Goal: Information Seeking & Learning: Learn about a topic

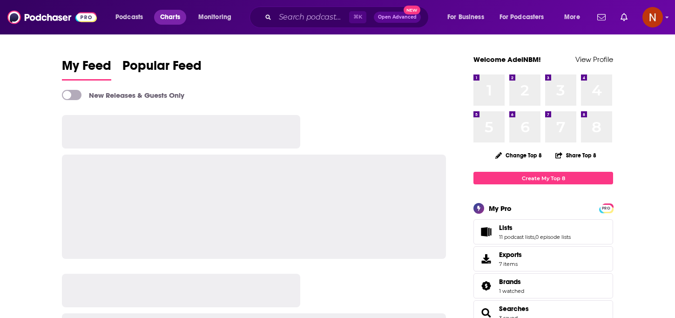
click at [161, 17] on span "Charts" at bounding box center [170, 17] width 20 height 13
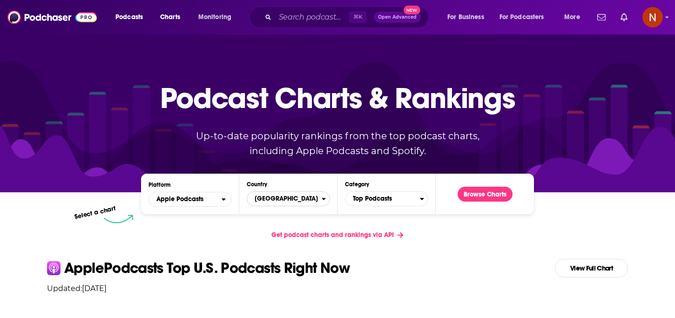
click at [271, 196] on span "[GEOGRAPHIC_DATA]" at bounding box center [284, 199] width 74 height 16
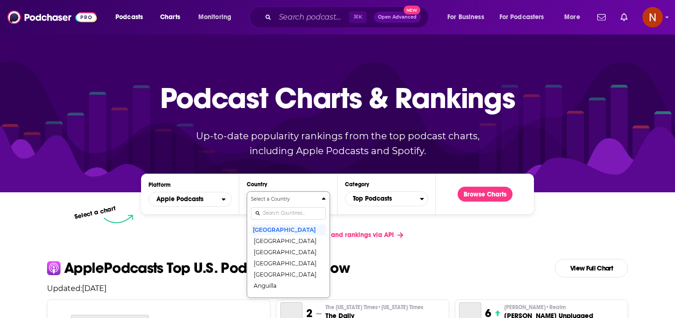
click at [274, 211] on input "Countries" at bounding box center [288, 213] width 75 height 13
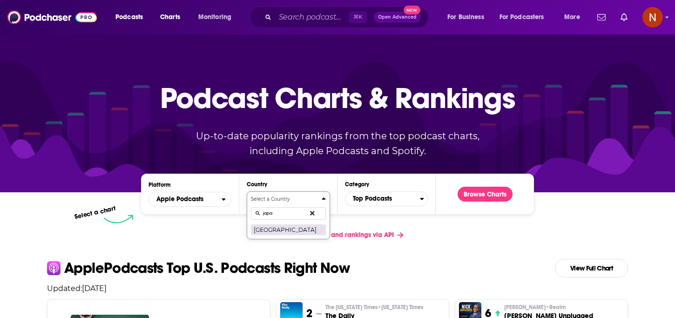
type input "japa"
click at [268, 228] on button "[GEOGRAPHIC_DATA]" at bounding box center [288, 229] width 75 height 11
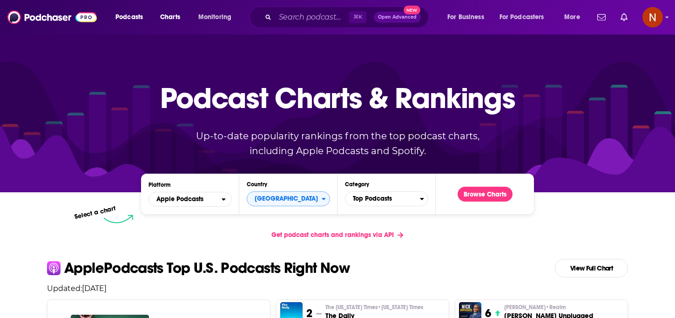
click at [472, 205] on div "Browse Charts" at bounding box center [485, 194] width 70 height 26
click at [474, 195] on button "Browse Charts" at bounding box center [484, 194] width 55 height 15
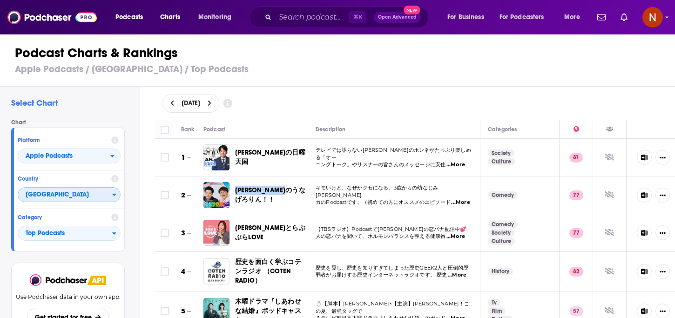
click at [89, 195] on span "[GEOGRAPHIC_DATA]" at bounding box center [65, 195] width 94 height 16
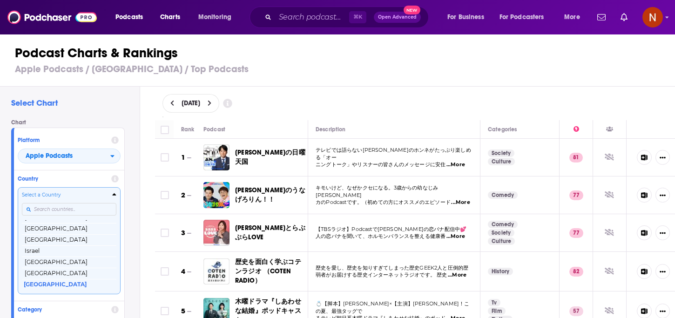
click at [80, 210] on input "Countries" at bounding box center [69, 209] width 94 height 13
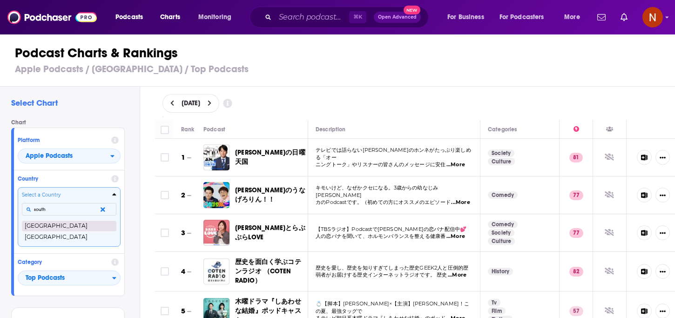
type input "south"
click at [80, 226] on button "South Africa" at bounding box center [69, 225] width 94 height 11
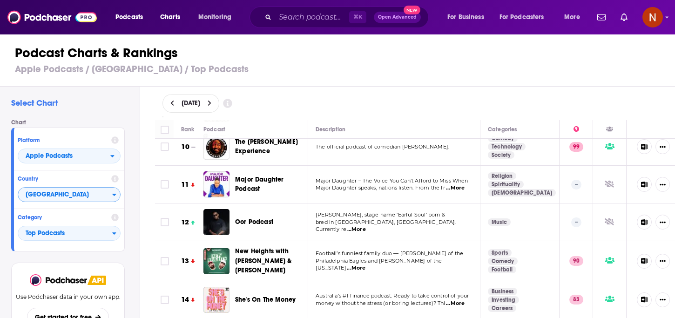
scroll to position [399, 0]
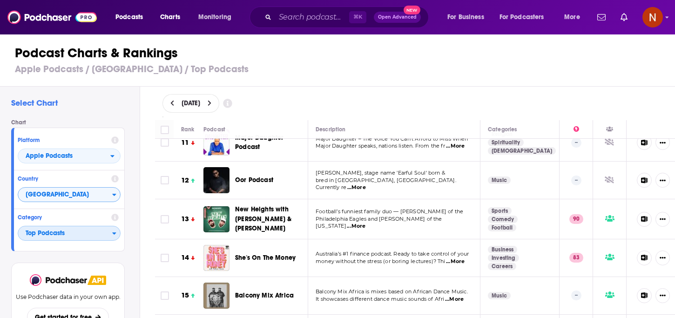
click at [85, 231] on span "Top Podcasts" at bounding box center [65, 234] width 94 height 16
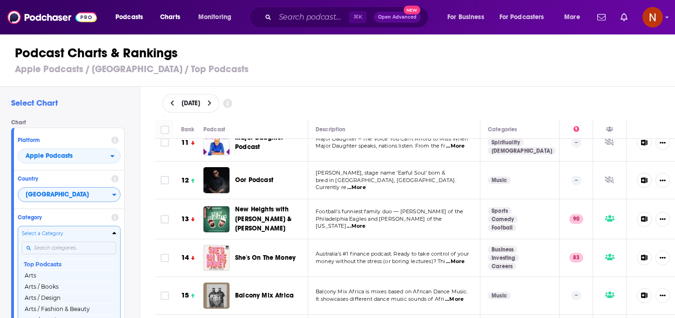
click at [75, 248] on div "Categories" at bounding box center [69, 247] width 94 height 21
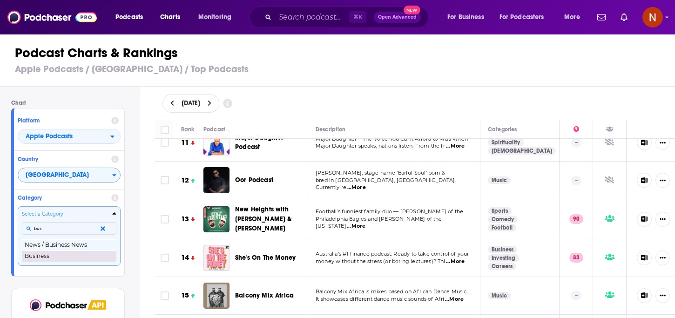
type input "bus"
click at [84, 258] on button "Business" at bounding box center [69, 255] width 94 height 11
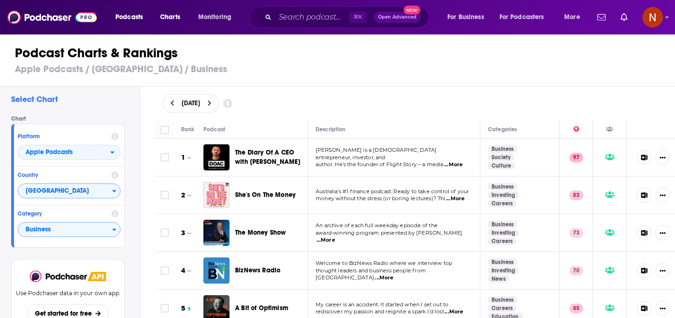
scroll to position [27, 0]
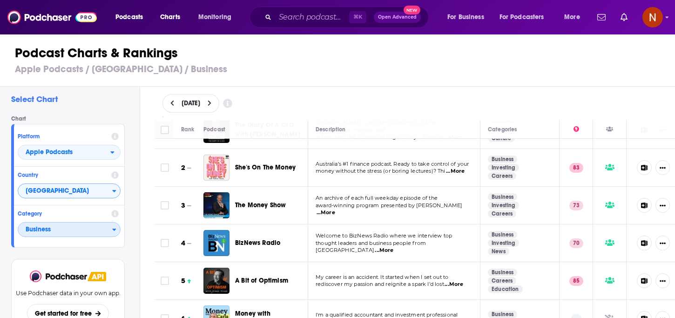
click at [66, 231] on span "Business" at bounding box center [65, 230] width 94 height 16
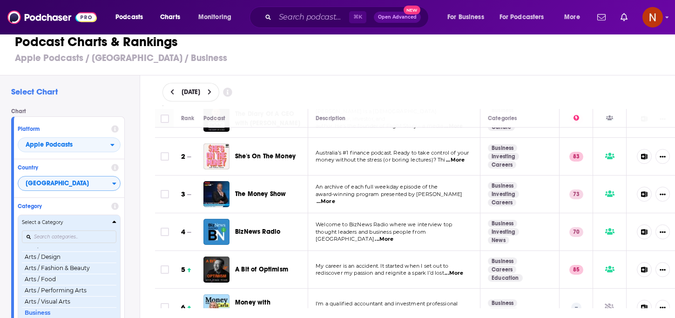
scroll to position [31, 0]
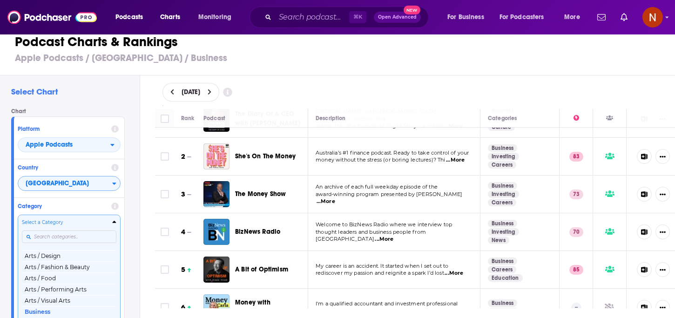
click at [65, 237] on div "Select a Category Top Podcasts Arts Arts / Books Arts / Design Arts / Fashion &…" at bounding box center [69, 268] width 94 height 98
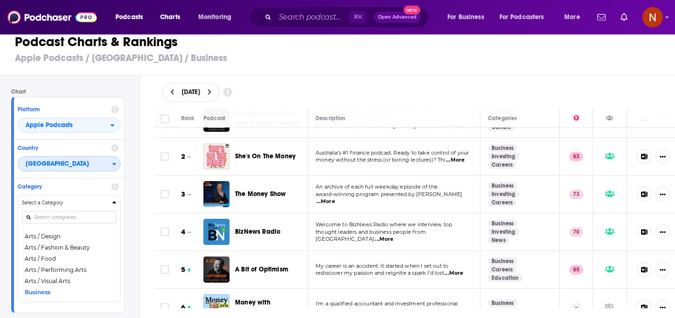
click at [87, 160] on span "South Africa" at bounding box center [65, 164] width 94 height 16
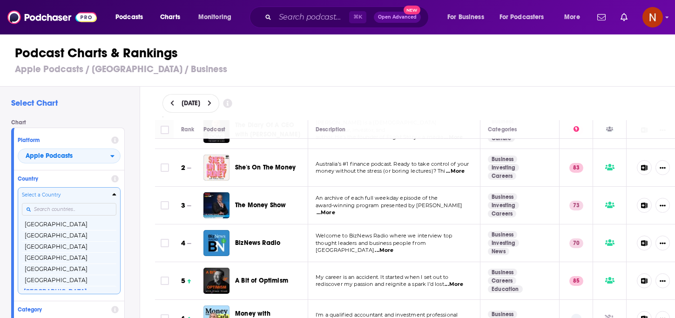
scroll to position [1549, 0]
click at [68, 207] on input "Countries" at bounding box center [69, 209] width 94 height 13
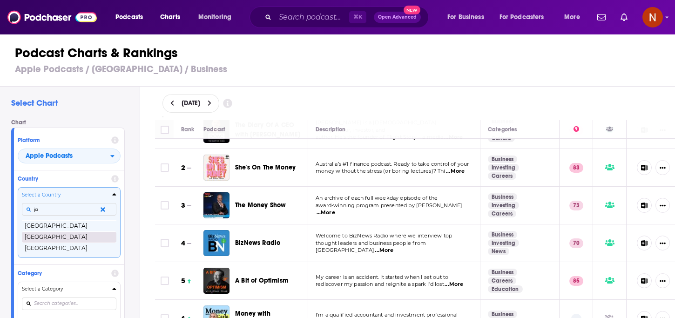
type input "ja"
click at [53, 235] on button "[GEOGRAPHIC_DATA]" at bounding box center [69, 236] width 94 height 11
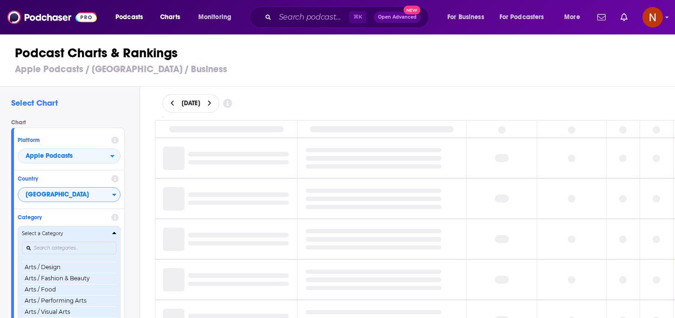
click at [83, 236] on h4 "Select a Category" at bounding box center [65, 233] width 87 height 5
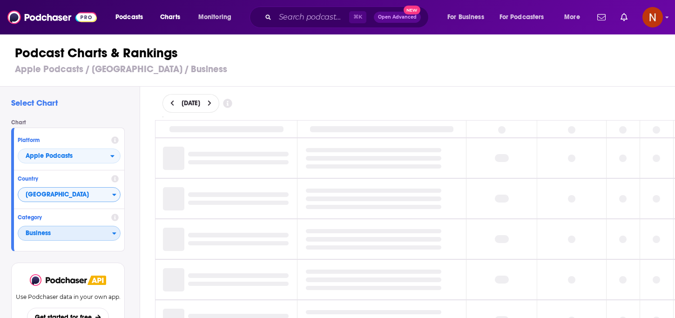
click at [81, 231] on span "Business" at bounding box center [65, 234] width 94 height 16
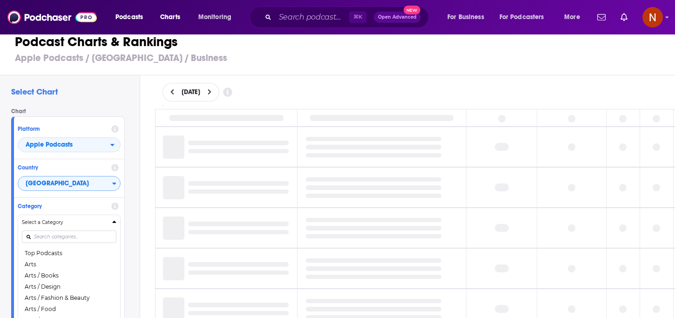
click at [72, 251] on button "Top Podcasts" at bounding box center [69, 253] width 94 height 11
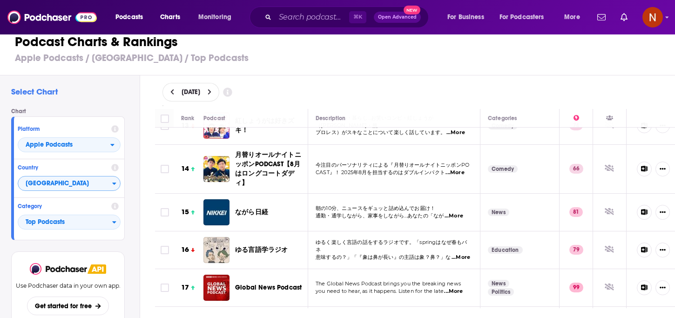
scroll to position [477, 1]
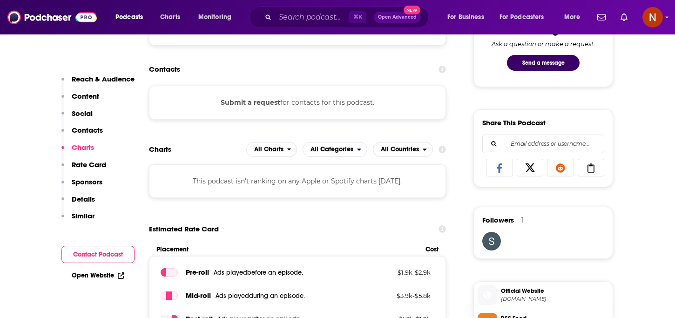
scroll to position [509, 0]
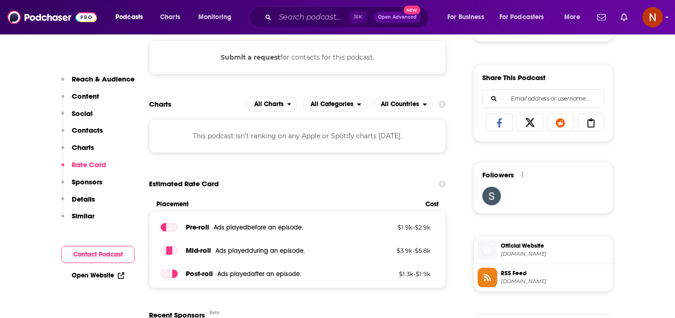
click at [308, 150] on div "This podcast isn't ranking on any Apple or Spotify charts [DATE]." at bounding box center [297, 135] width 297 height 33
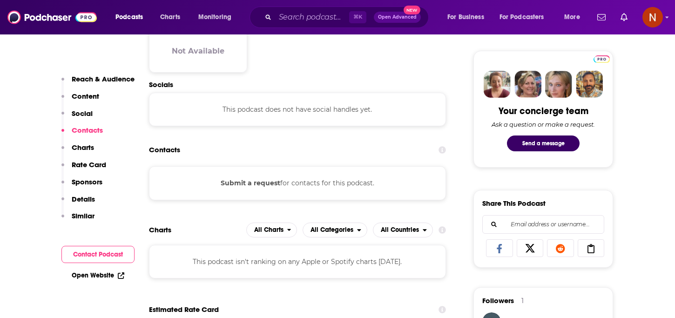
scroll to position [424, 0]
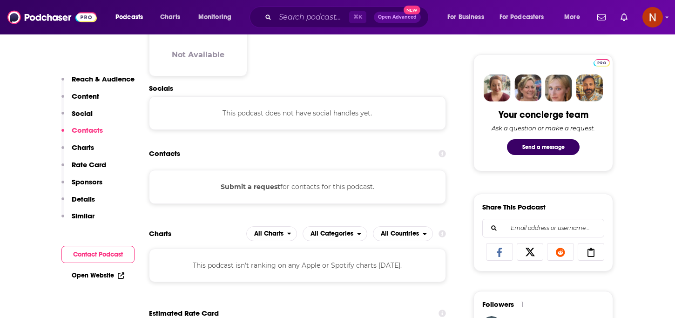
click at [262, 188] on button "Submit a request" at bounding box center [251, 186] width 60 height 10
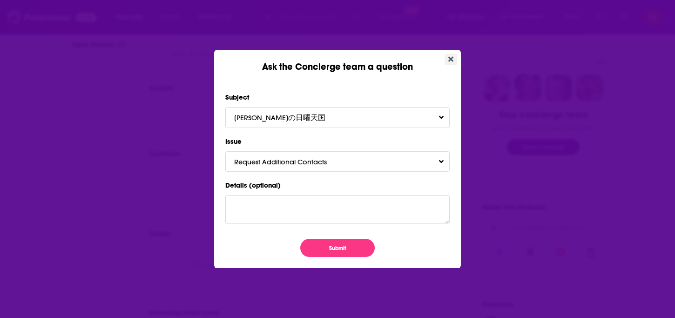
click at [449, 60] on icon "Close" at bounding box center [450, 58] width 5 height 7
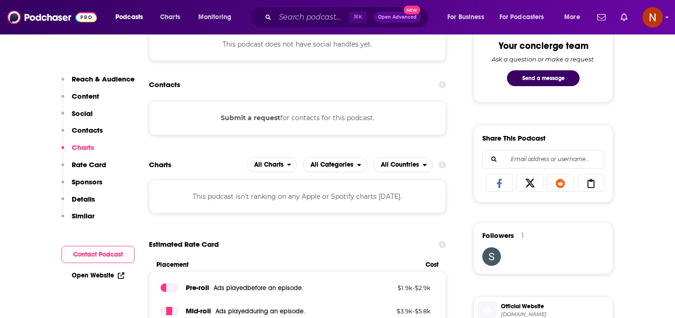
scroll to position [500, 0]
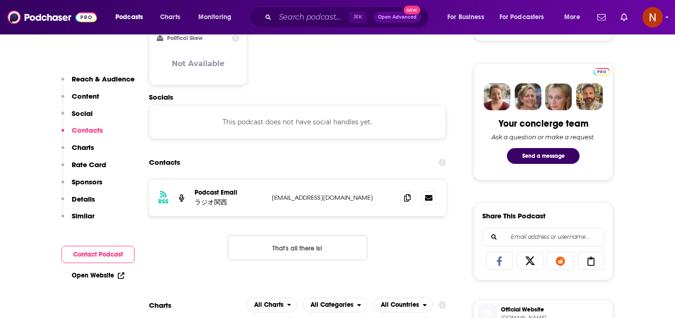
scroll to position [416, 0]
click at [407, 194] on icon at bounding box center [407, 196] width 7 height 7
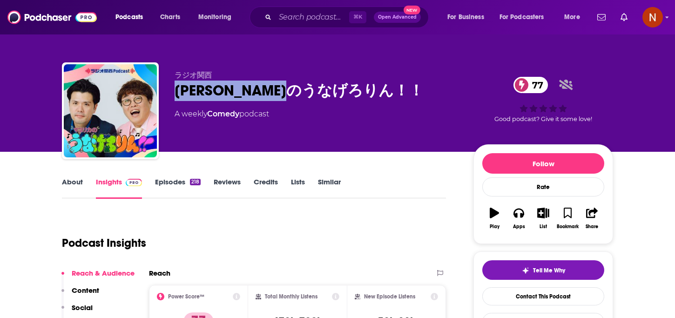
drag, startPoint x: 359, startPoint y: 93, endPoint x: 170, endPoint y: 87, distance: 189.0
click at [170, 88] on div "ラジオ関西 マユリカのうなげろりん！！ 77 A weekly Comedy podcast 77 Good podcast? Give it some lo…" at bounding box center [337, 112] width 551 height 100
copy h2 "マユリカのうなげろりん！！"
click at [328, 19] on input "Search podcasts, credits, & more..." at bounding box center [312, 17] width 74 height 15
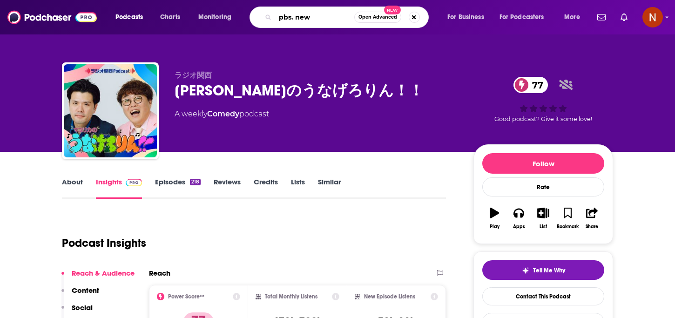
type input "pbs. news"
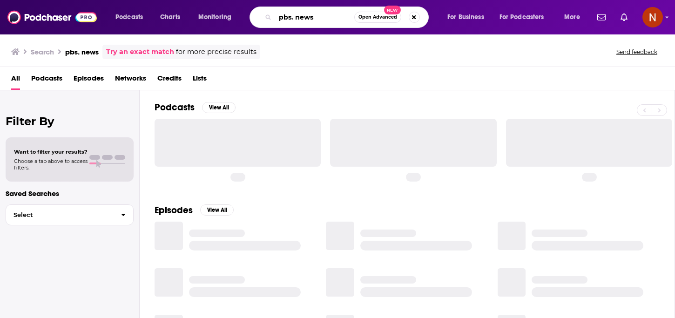
click at [296, 18] on input "pbs. news" at bounding box center [314, 17] width 79 height 15
type input "pbs news"
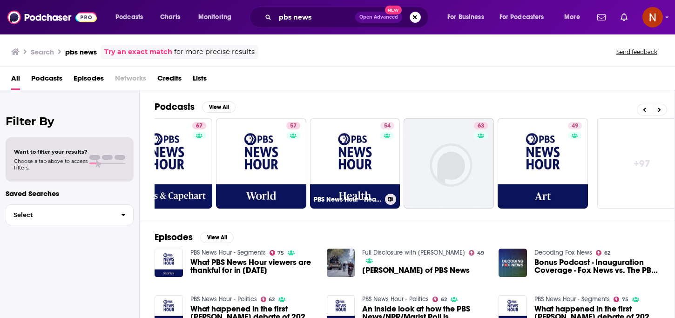
scroll to position [0, 335]
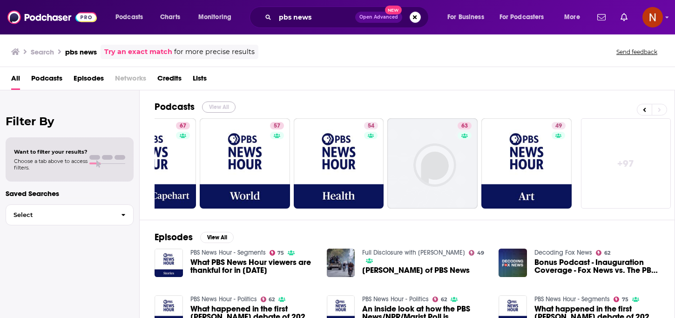
click at [221, 104] on button "View All" at bounding box center [218, 106] width 33 height 11
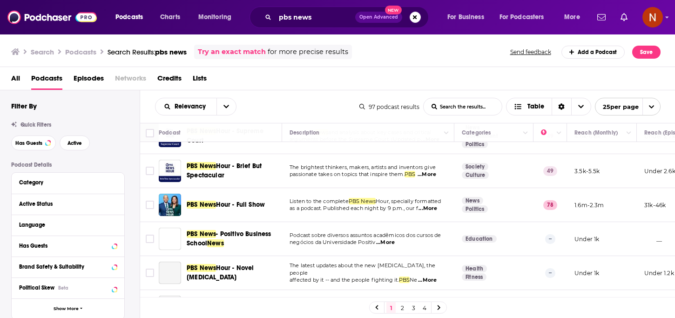
scroll to position [301, 0]
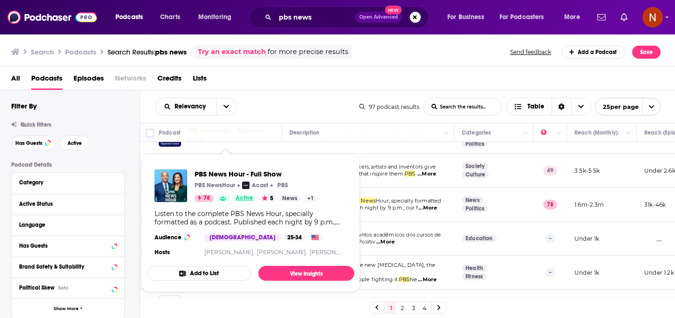
click at [253, 198] on link "Active" at bounding box center [244, 197] width 25 height 7
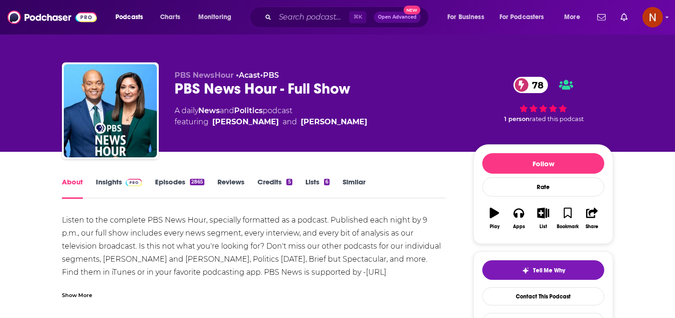
click at [114, 183] on link "Insights" at bounding box center [119, 187] width 46 height 21
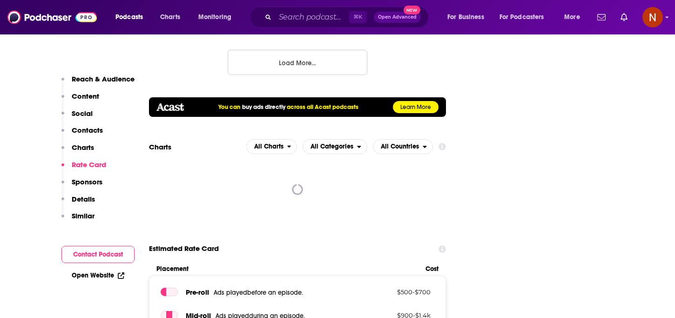
scroll to position [1201, 0]
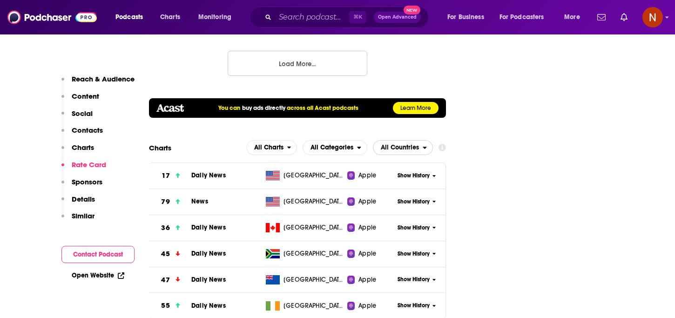
click at [390, 144] on span "All Countries" at bounding box center [400, 147] width 38 height 7
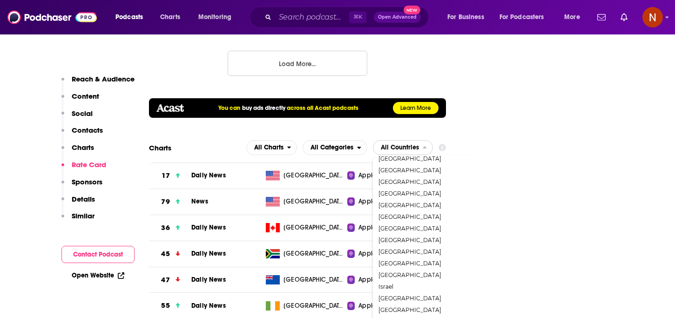
scroll to position [480, 0]
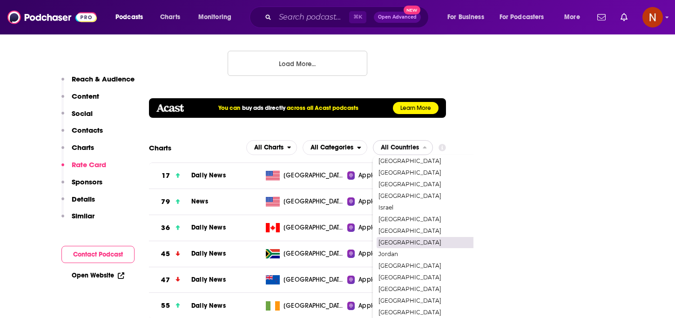
click at [393, 240] on span "[GEOGRAPHIC_DATA]" at bounding box center [442, 243] width 128 height 6
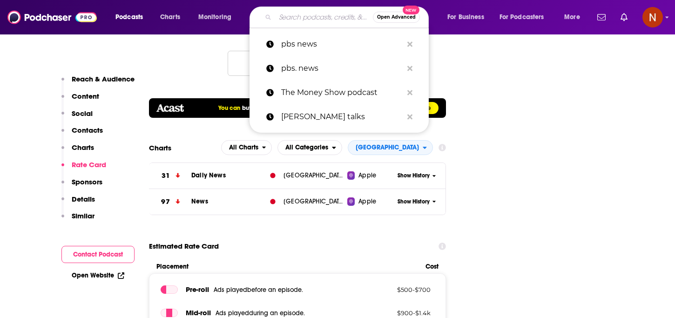
click at [319, 15] on input "Search podcasts, credits, & more..." at bounding box center [324, 17] width 98 height 15
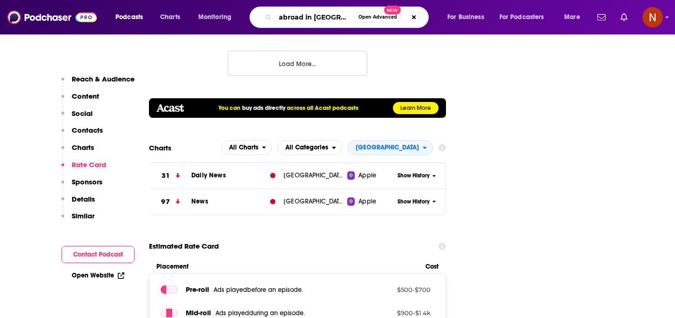
type input "abroad in japan"
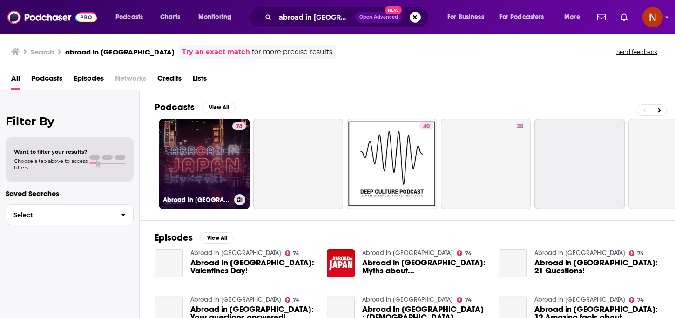
click at [175, 200] on h3 "Abroad in Japan" at bounding box center [196, 200] width 67 height 8
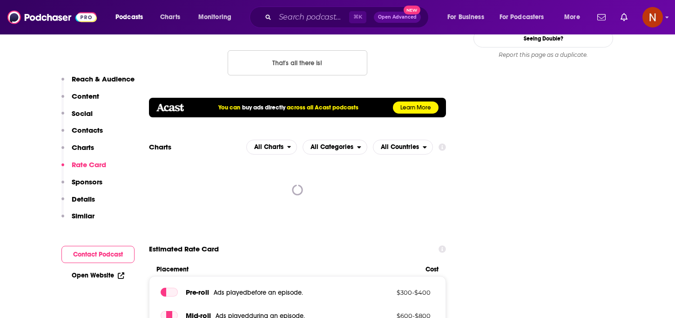
scroll to position [1146, 0]
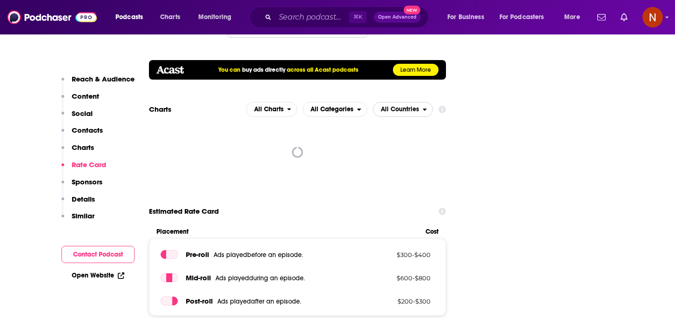
click at [380, 101] on span "All Countries" at bounding box center [397, 109] width 49 height 16
click at [332, 106] on span "All Categories" at bounding box center [331, 109] width 43 height 7
click at [292, 124] on div at bounding box center [297, 152] width 297 height 56
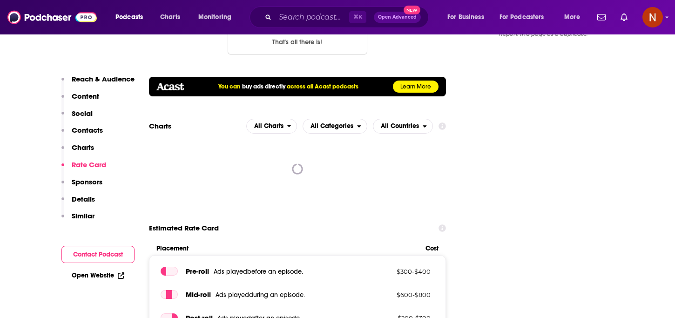
scroll to position [1109, 0]
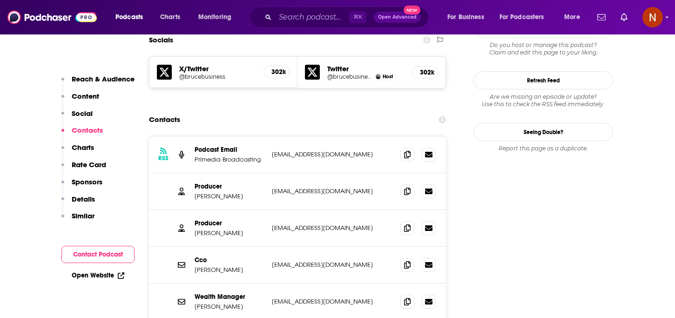
scroll to position [802, 0]
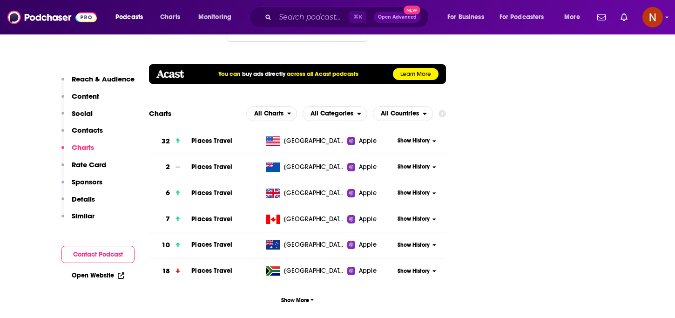
scroll to position [1139, 0]
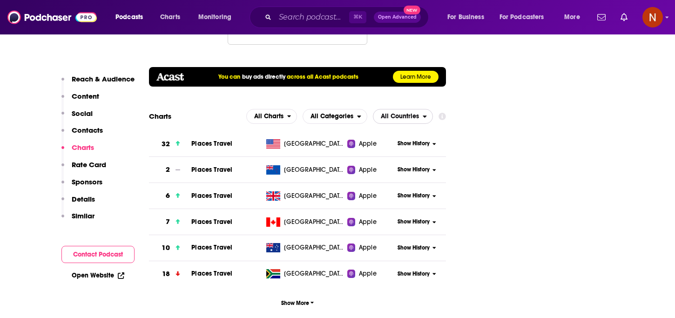
click at [403, 113] on span "All Countries" at bounding box center [400, 116] width 38 height 7
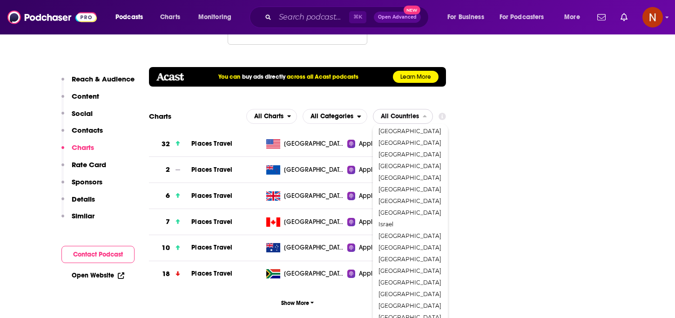
scroll to position [341, 0]
click at [395, 254] on span "Japan" at bounding box center [409, 257] width 63 height 6
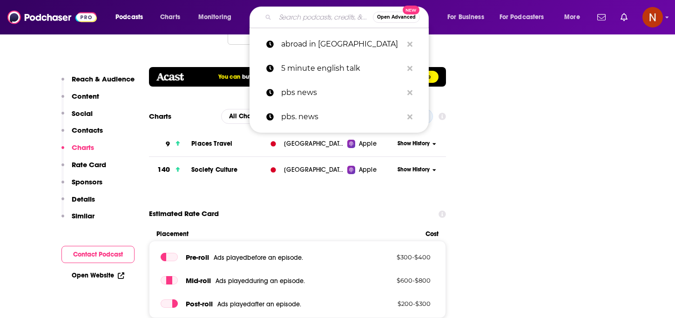
click at [312, 14] on input "Search podcasts, credits, & more..." at bounding box center [324, 17] width 98 height 15
paste input "Luke's ENGLISH Podcast - Learn British English with Luke Thompson"
type input "Luke's ENGLISH Podcast - Learn British English with Luke Thompson"
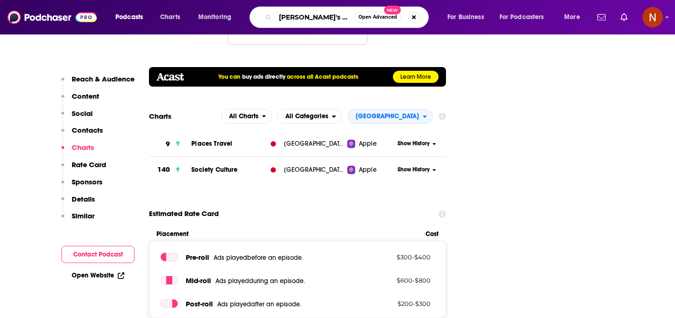
scroll to position [0, 163]
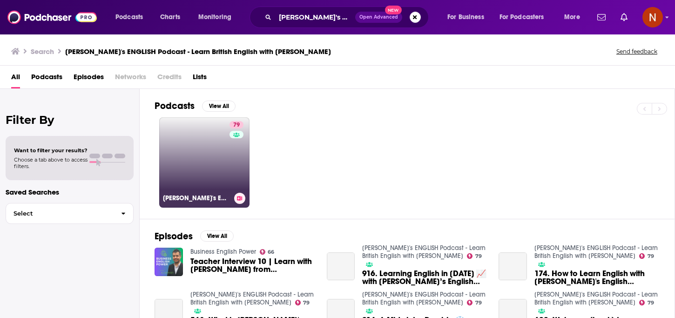
click at [185, 198] on h3 "Luke's ENGLISH Podcast - Learn British English with Luke Thompson" at bounding box center [196, 198] width 67 height 8
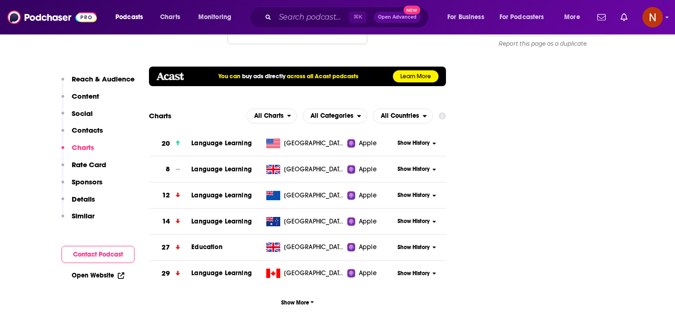
scroll to position [1118, 0]
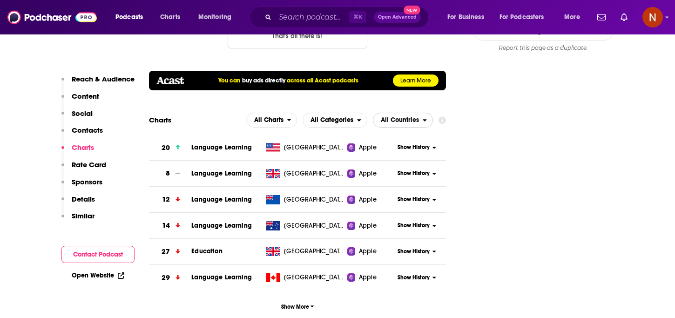
click at [407, 117] on span "All Countries" at bounding box center [400, 120] width 38 height 7
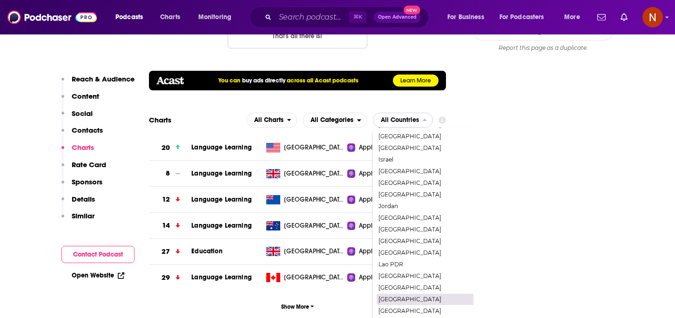
scroll to position [651, 0]
click at [393, 192] on span "[GEOGRAPHIC_DATA]" at bounding box center [442, 195] width 128 height 6
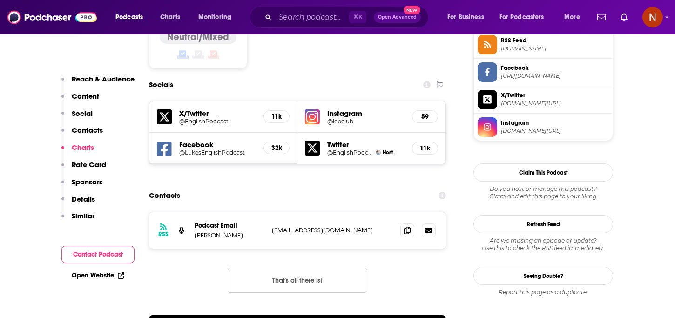
scroll to position [871, 0]
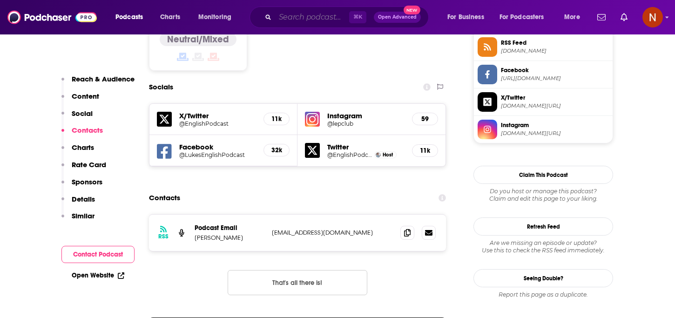
click at [308, 18] on input "Search podcasts, credits, & more..." at bounding box center [312, 17] width 74 height 15
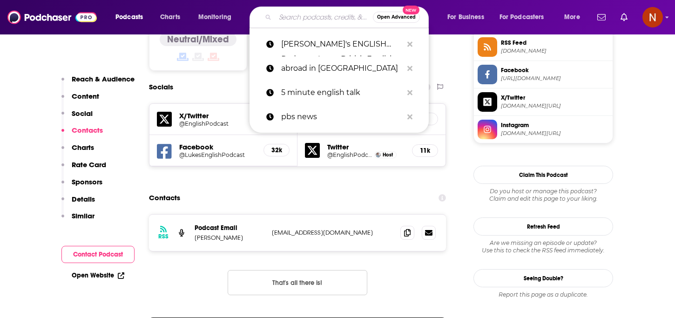
paste input "Hapa英会話 Podcast"
type input "Hapa英会話 Podcast"
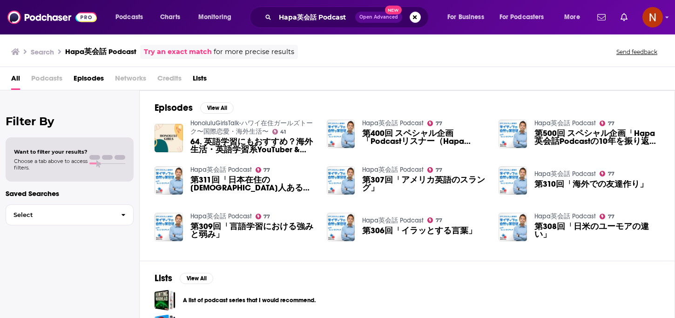
click at [197, 170] on link "Hapa英会話 Podcast" at bounding box center [220, 170] width 61 height 8
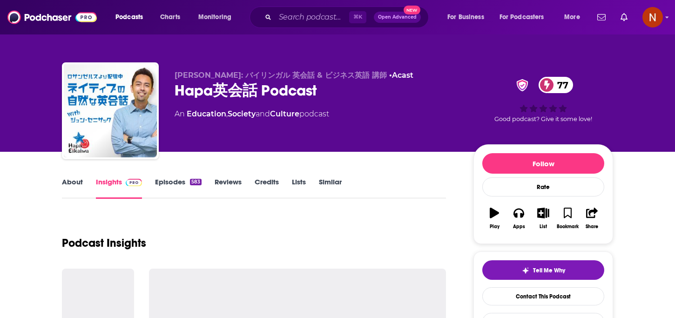
click at [72, 181] on link "About" at bounding box center [72, 187] width 21 height 21
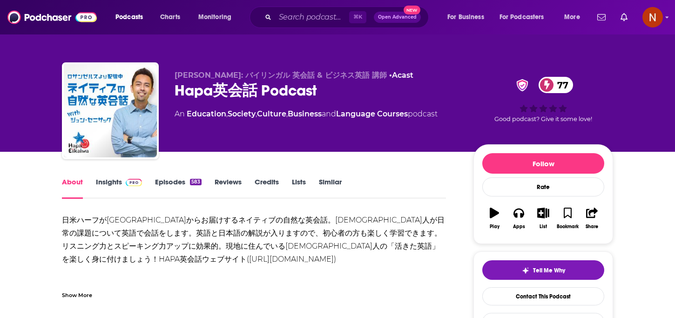
click at [108, 187] on link "Insights" at bounding box center [119, 187] width 46 height 21
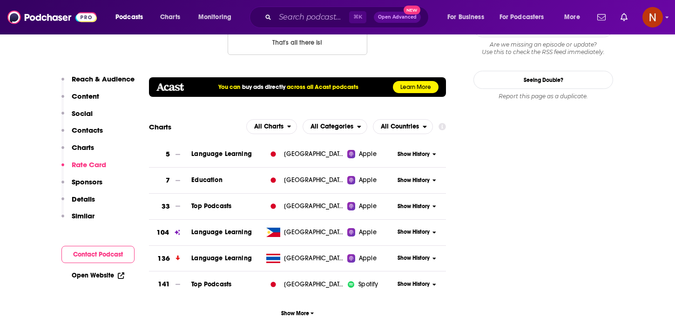
scroll to position [1095, 0]
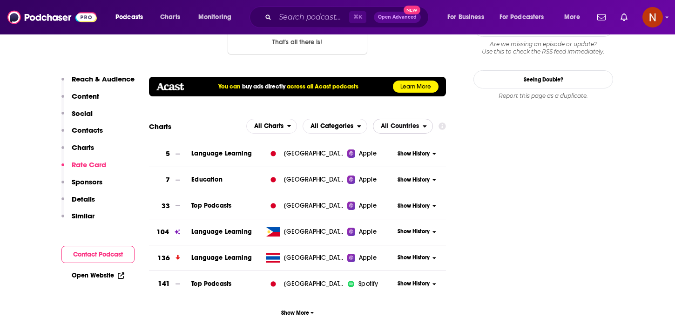
click at [381, 123] on span "All Countries" at bounding box center [400, 126] width 38 height 7
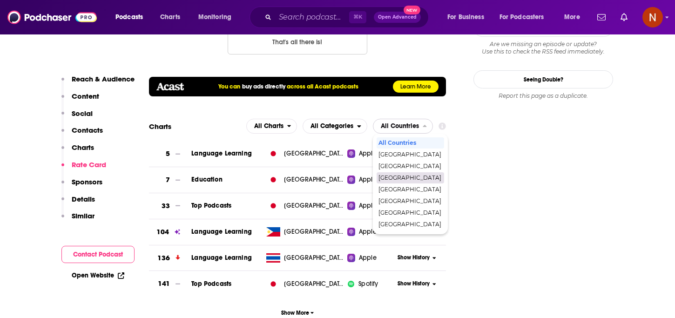
click at [382, 175] on span "[GEOGRAPHIC_DATA]" at bounding box center [409, 178] width 63 height 6
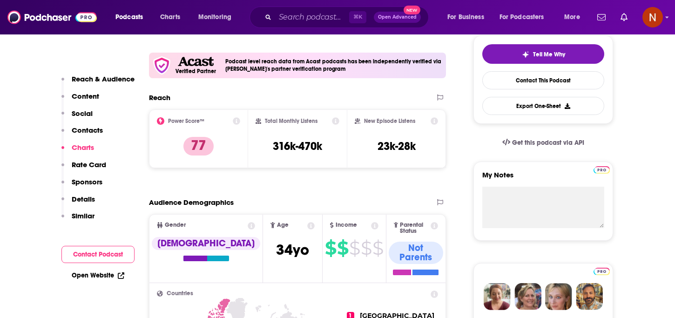
scroll to position [0, 0]
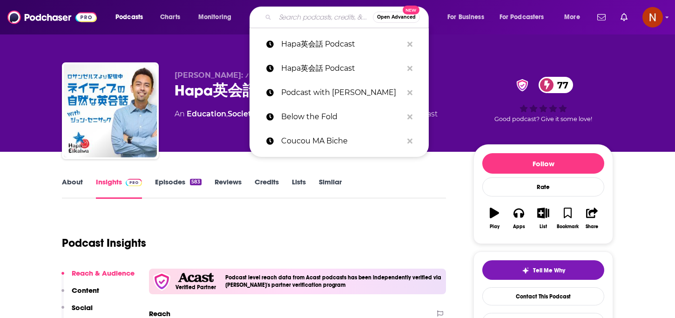
click at [311, 10] on input "Search podcasts, credits, & more..." at bounding box center [324, 17] width 98 height 15
paste input "Jiggy's Japanglish Podcast"
type input "Jiggy's Japanglish Podcast"
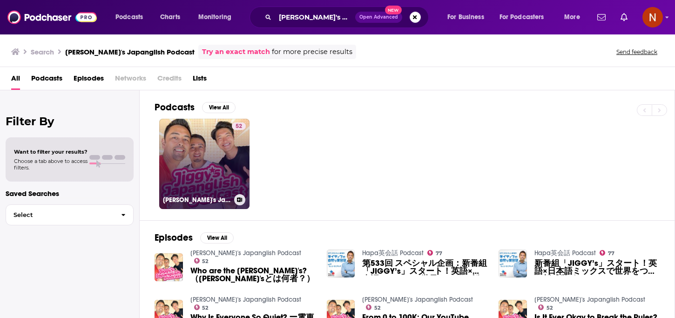
click at [190, 201] on h3 "Jiggy's Japanglish Podcast" at bounding box center [196, 200] width 67 height 8
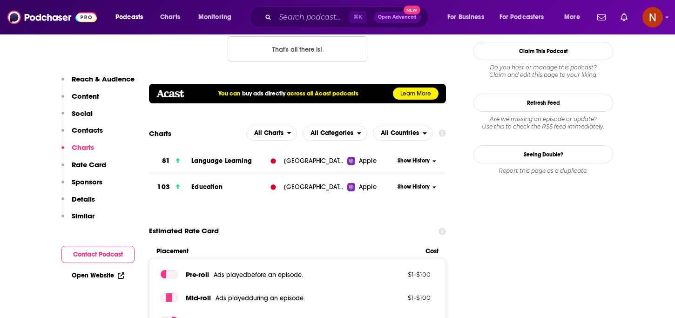
scroll to position [838, 0]
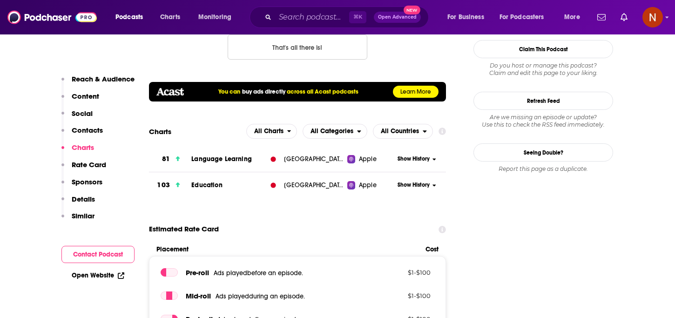
click at [399, 134] on span "All Countries" at bounding box center [400, 131] width 38 height 7
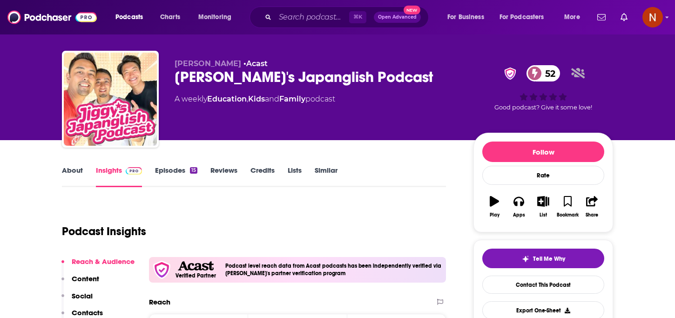
scroll to position [12, 0]
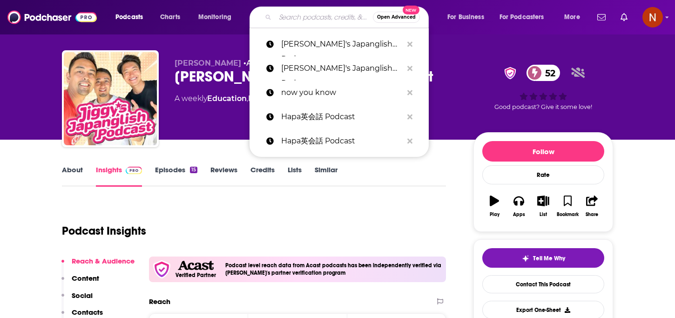
click at [309, 14] on input "Search podcasts, credits, & more..." at bounding box center [324, 17] width 98 height 15
paste input "不明白播客"
type input "不明白播客"
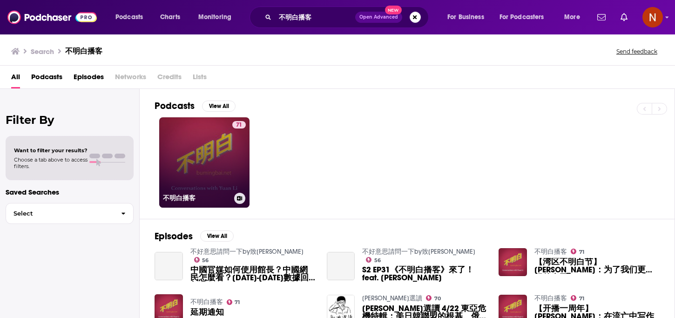
click at [181, 197] on h3 "不明白播客" at bounding box center [196, 198] width 67 height 8
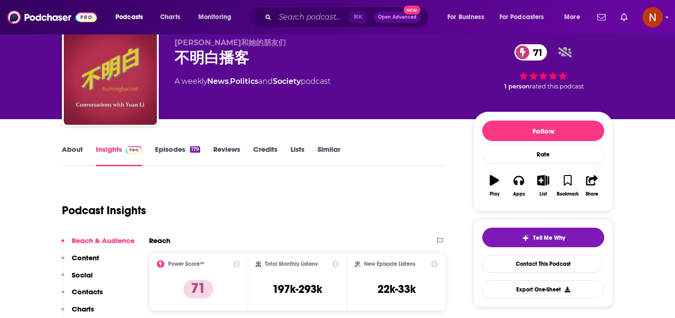
scroll to position [58, 0]
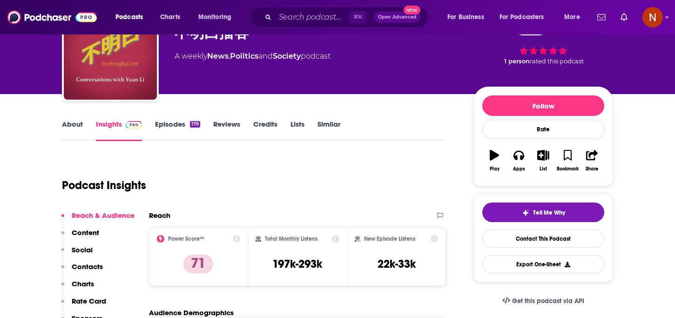
click at [169, 124] on link "Episodes 179" at bounding box center [177, 130] width 45 height 21
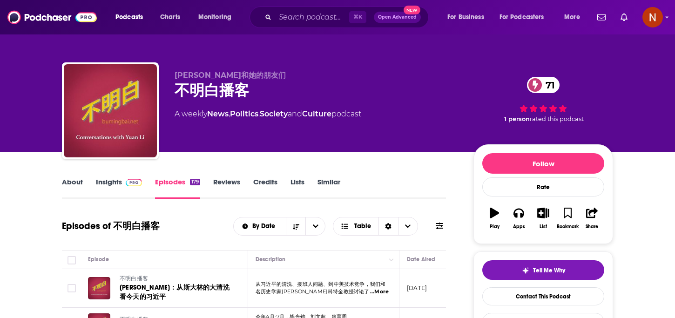
click at [125, 187] on link "Insights" at bounding box center [119, 187] width 46 height 21
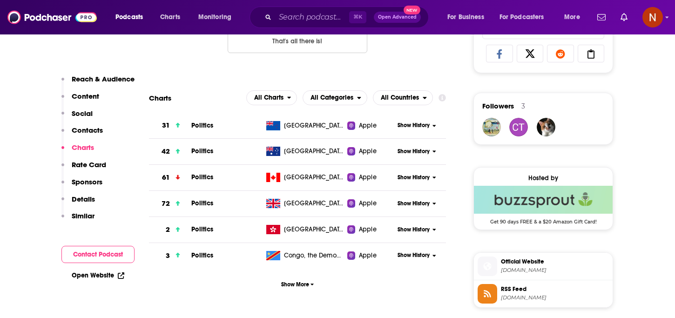
scroll to position [625, 0]
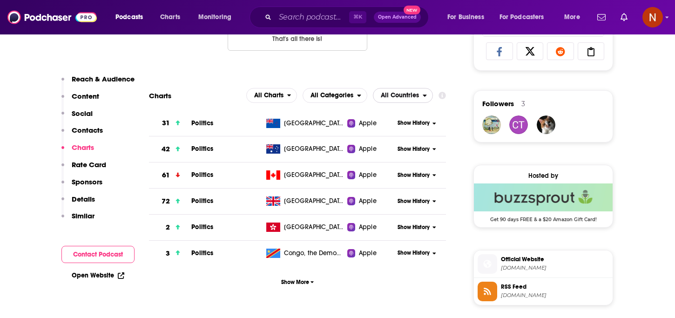
click at [415, 91] on span "All Countries" at bounding box center [397, 95] width 49 height 16
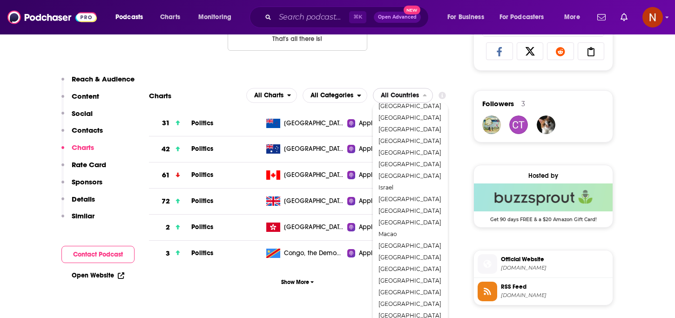
scroll to position [201, 0]
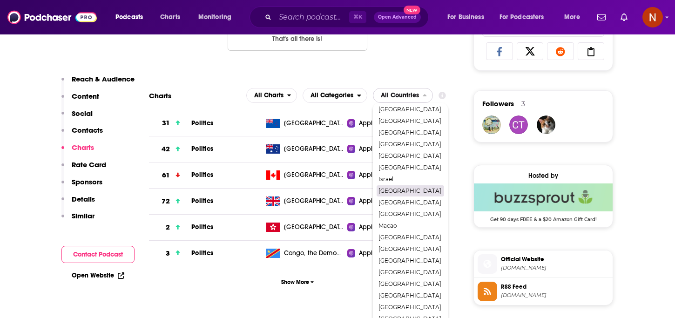
click at [399, 191] on span "[GEOGRAPHIC_DATA]" at bounding box center [409, 191] width 63 height 6
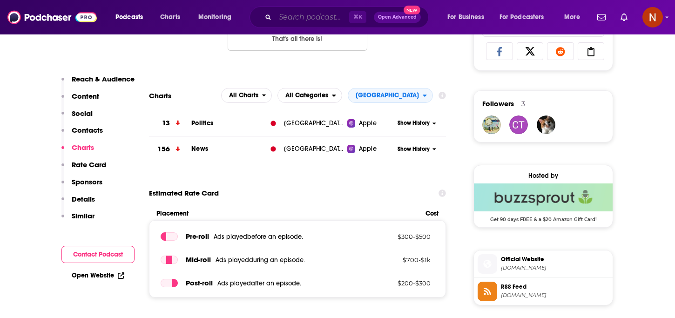
click at [300, 19] on input "Search podcasts, credits, & more..." at bounding box center [312, 17] width 74 height 15
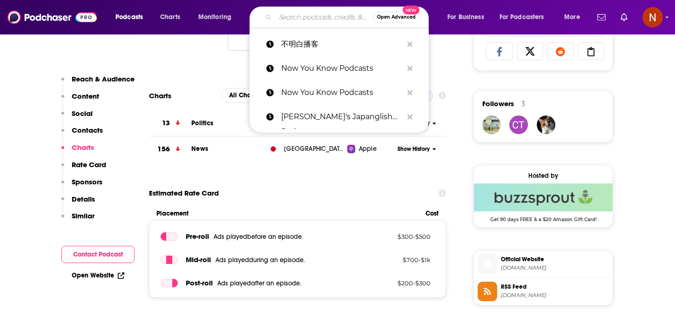
paste input "The most interesting conversations in China right now are happening behind clos…"
type input "The most interesting conversations in China right now are happening behind clos…"
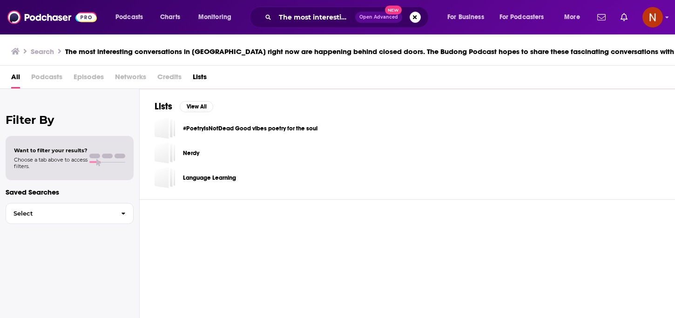
click at [321, 34] on div "Podcasts Charts Monitoring The most interesting conversations in China right no…" at bounding box center [337, 17] width 675 height 34
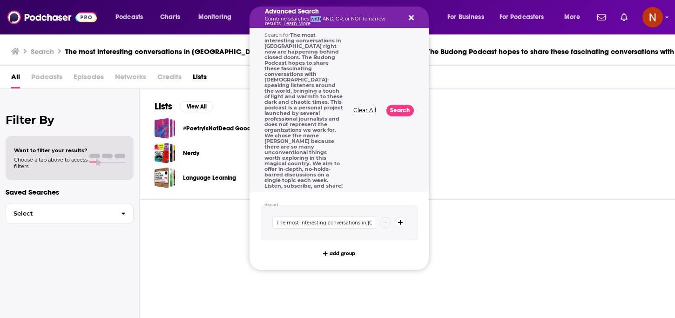
click at [316, 20] on p "Combine searches with AND, OR, or NOT to narrow results. Learn More" at bounding box center [332, 21] width 134 height 9
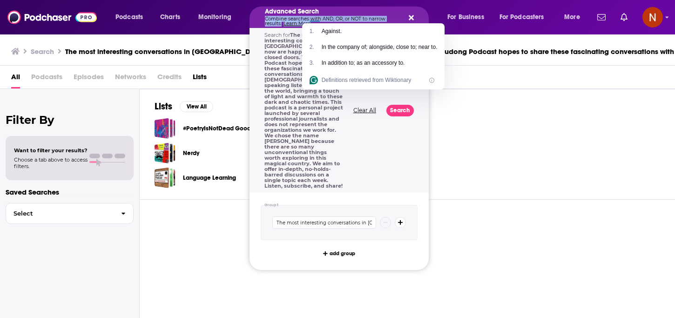
click at [411, 15] on icon "Search podcasts, credits, & more..." at bounding box center [410, 17] width 5 height 7
click at [291, 17] on p "Combine searches with AND, OR, or NOT to narrow results. Learn More" at bounding box center [332, 21] width 134 height 9
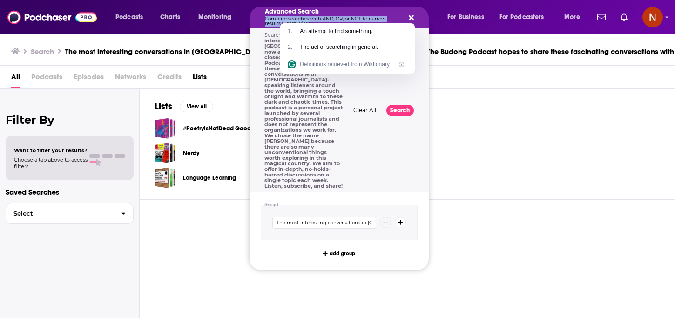
click at [411, 18] on icon "Search podcasts, credits, & more..." at bounding box center [410, 17] width 5 height 5
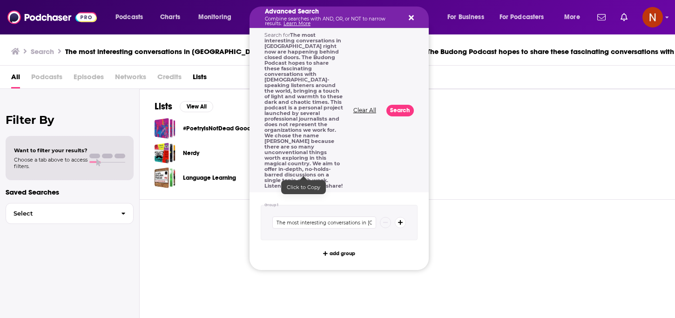
click at [309, 32] on span "The most interesting conversations in China right now are happening behind clos…" at bounding box center [303, 110] width 79 height 157
click at [363, 107] on button "Clear All" at bounding box center [364, 110] width 28 height 7
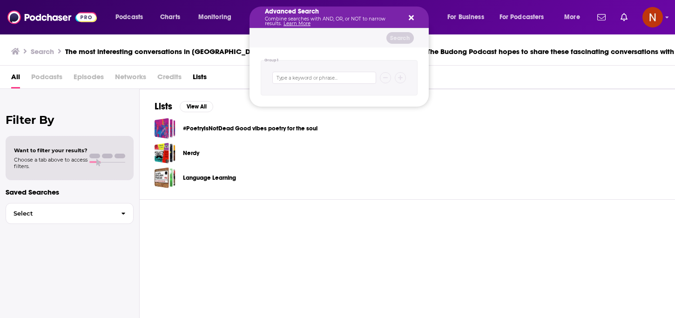
click at [410, 19] on icon "Search podcasts, credits, & more..." at bounding box center [410, 17] width 5 height 7
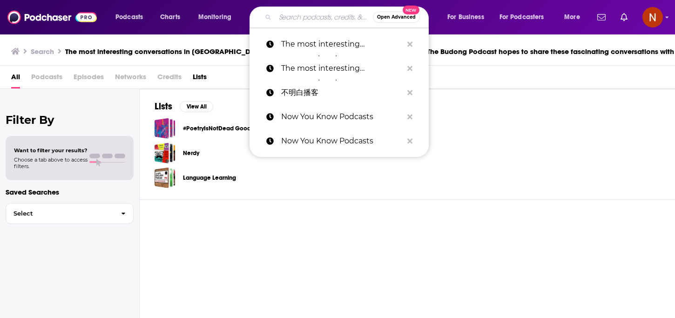
click at [320, 19] on input "Search podcasts, credits, & more..." at bounding box center [324, 17] width 98 height 15
paste input "The most interesting conversations in China right now are happening behind clos…"
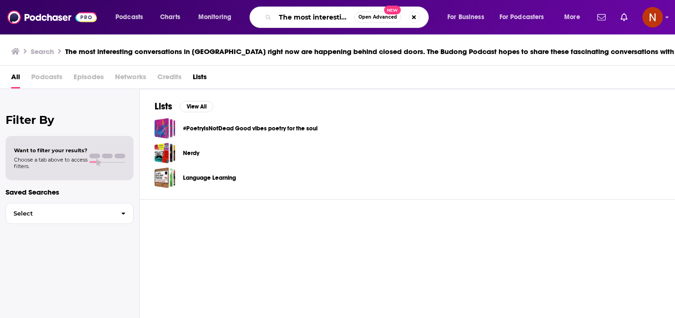
scroll to position [0, 2138]
type input "The most interesting conversations in China right now are happening behind clos…"
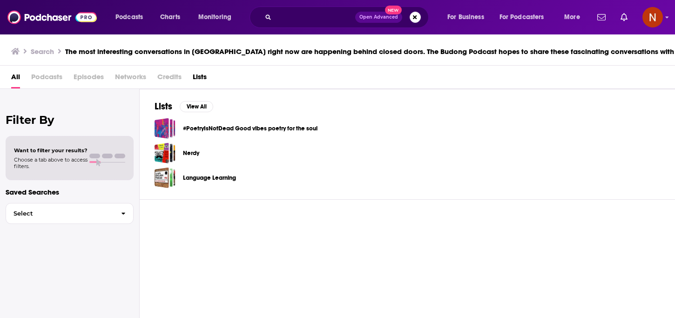
scroll to position [0, 0]
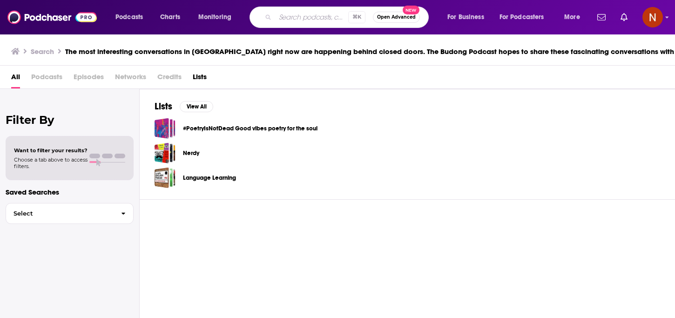
click at [312, 17] on input "Search podcasts, credits, & more..." at bounding box center [311, 17] width 73 height 15
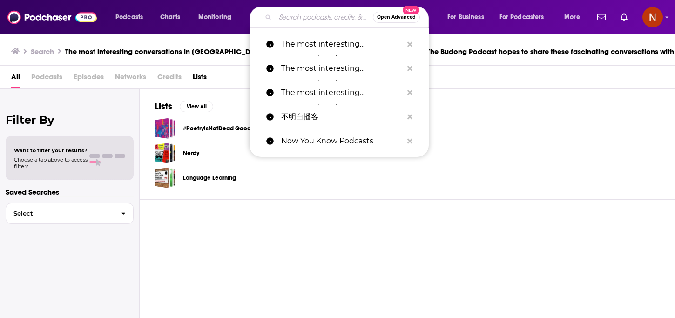
paste input "不明白播客"
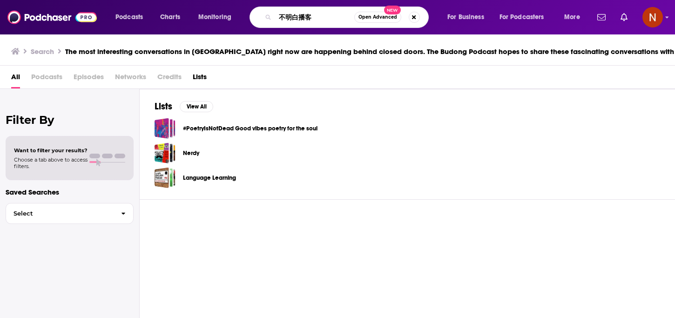
type input "不明白播客"
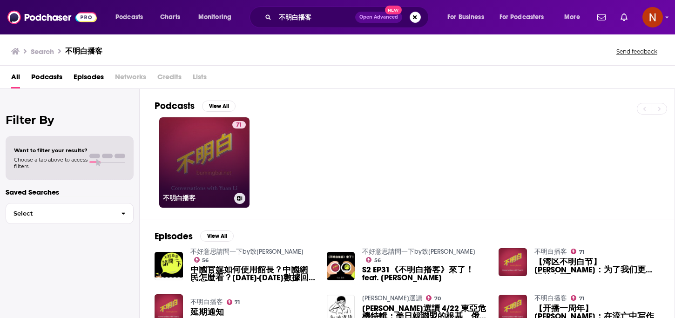
click at [184, 196] on h3 "不明白播客" at bounding box center [196, 198] width 67 height 8
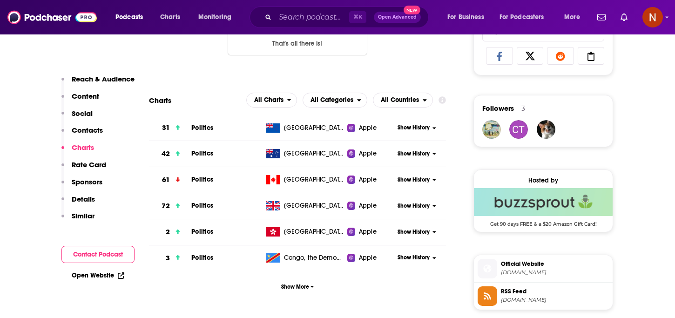
scroll to position [656, 0]
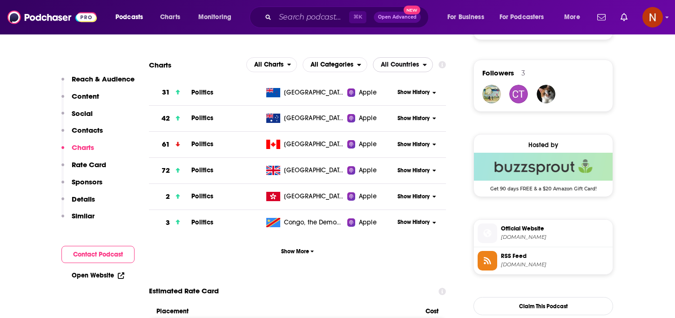
click at [393, 65] on span "All Countries" at bounding box center [400, 64] width 38 height 7
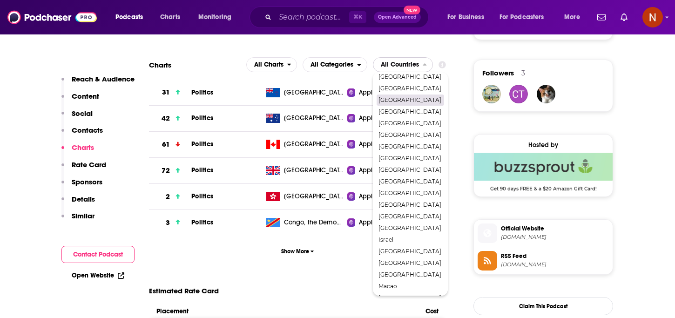
scroll to position [114, 0]
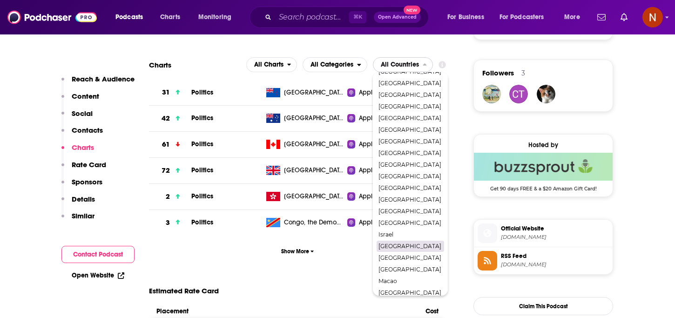
click at [397, 243] on div "[GEOGRAPHIC_DATA]" at bounding box center [409, 246] width 67 height 11
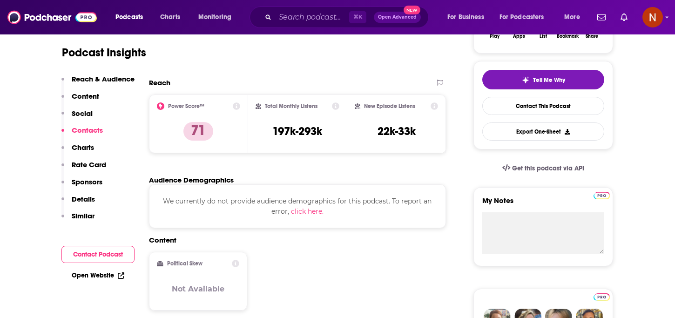
scroll to position [0, 0]
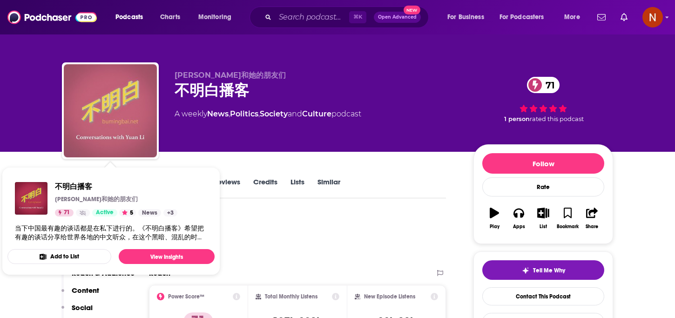
click at [103, 109] on img "不明白播客" at bounding box center [110, 110] width 93 height 93
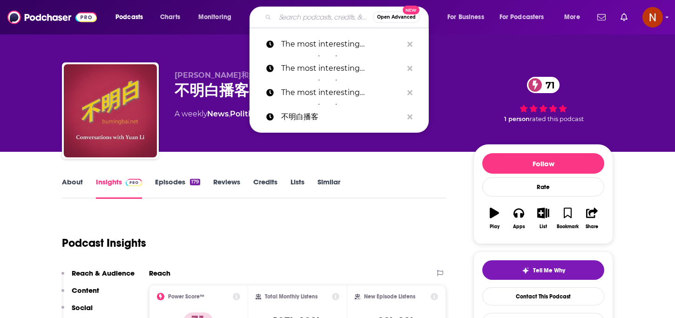
click at [324, 11] on input "Search podcasts, credits, & more..." at bounding box center [324, 17] width 98 height 15
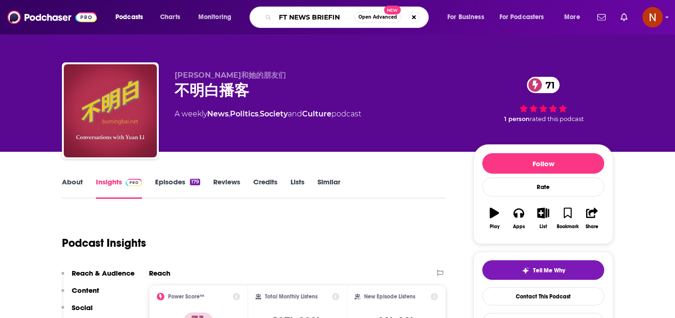
type input "FT NEWS BRIEFING"
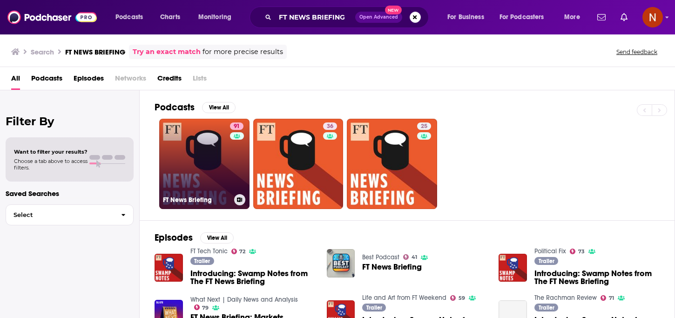
click at [187, 200] on h3 "FT News Briefing" at bounding box center [196, 200] width 67 height 8
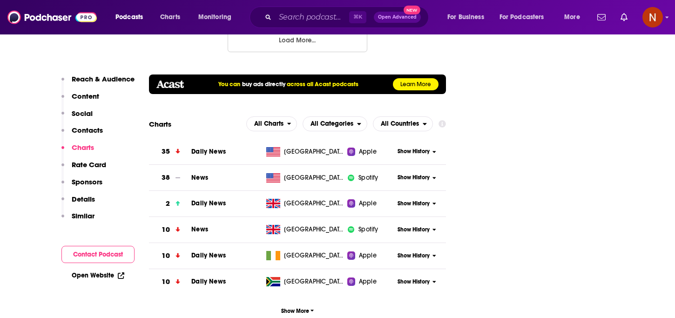
scroll to position [1234, 0]
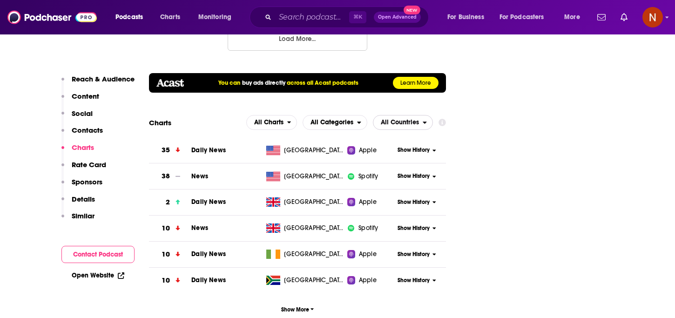
click at [409, 119] on span "All Countries" at bounding box center [400, 122] width 38 height 7
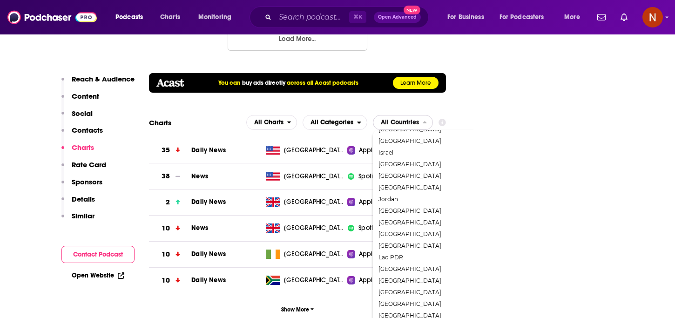
scroll to position [693, 0]
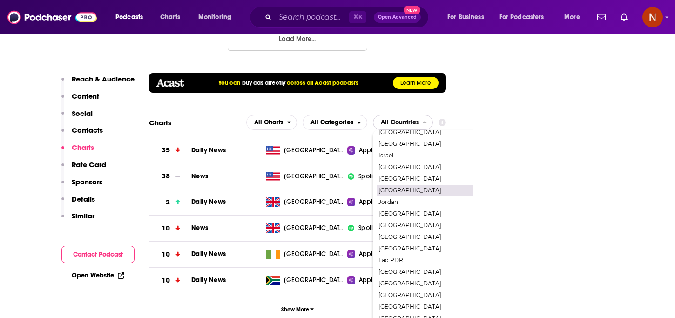
click at [399, 187] on span "[GEOGRAPHIC_DATA]" at bounding box center [442, 190] width 128 height 6
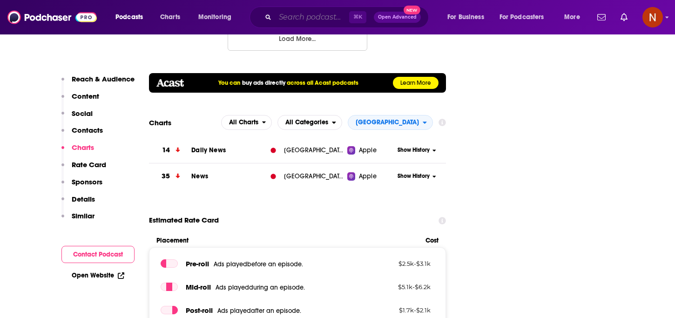
click at [308, 23] on input "Search podcasts, credits, & more..." at bounding box center [312, 17] width 74 height 15
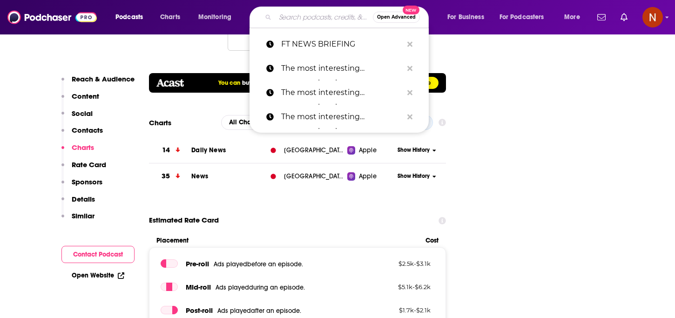
paste input "Hapa英会話 Podcast"
type input "Hapa英会話 Podcast"
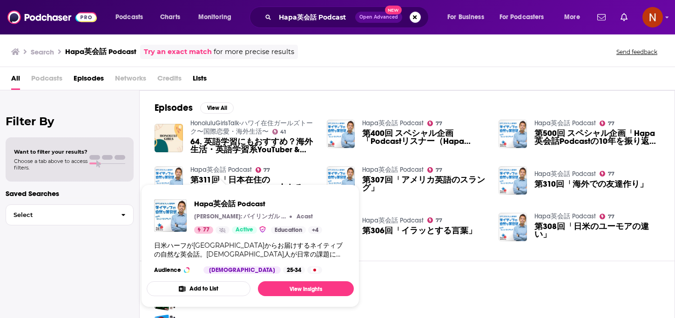
click at [226, 171] on link "Hapa英会話 Podcast" at bounding box center [220, 170] width 61 height 8
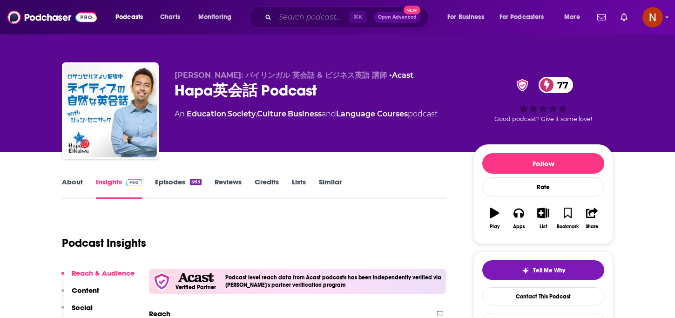
click at [316, 17] on input "Search podcasts, credits, & more..." at bounding box center [312, 17] width 74 height 15
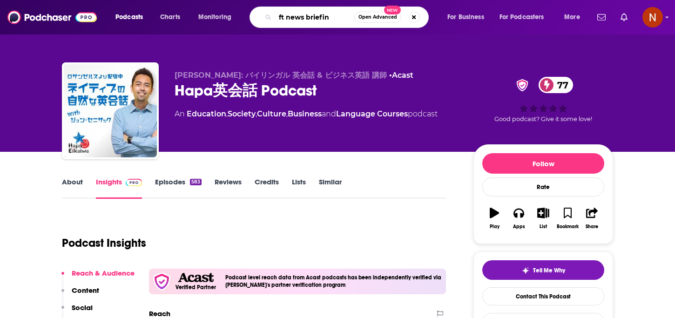
type input "ft news briefing"
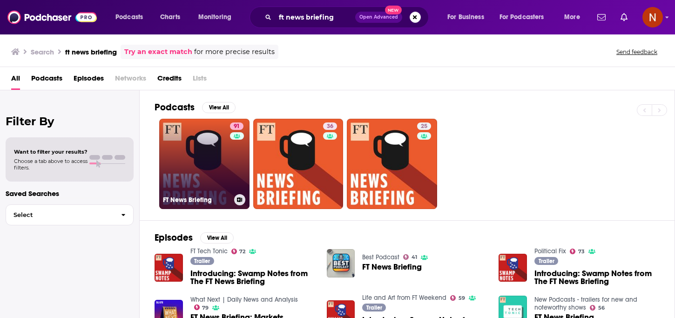
click at [191, 196] on h3 "FT News Briefing" at bounding box center [196, 200] width 67 height 8
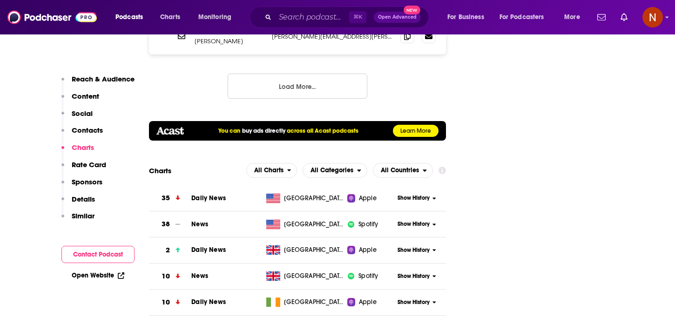
scroll to position [1265, 0]
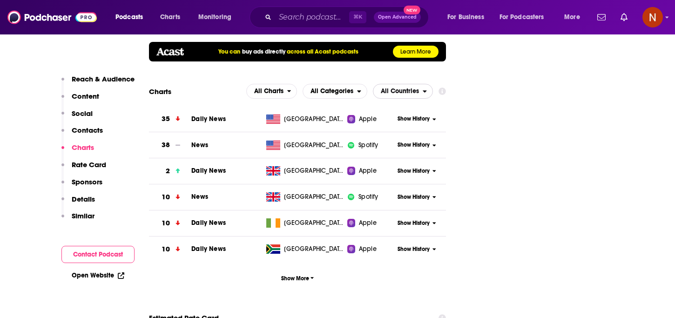
click at [390, 88] on span "All Countries" at bounding box center [400, 91] width 38 height 7
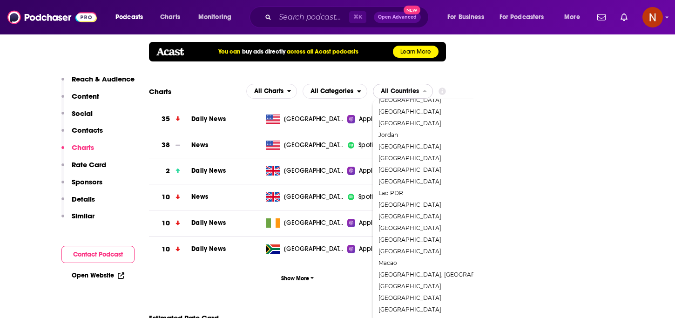
scroll to position [727, 0]
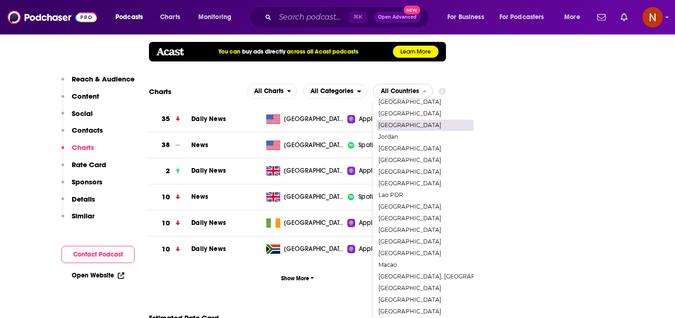
click at [410, 122] on span "[GEOGRAPHIC_DATA]" at bounding box center [442, 125] width 128 height 6
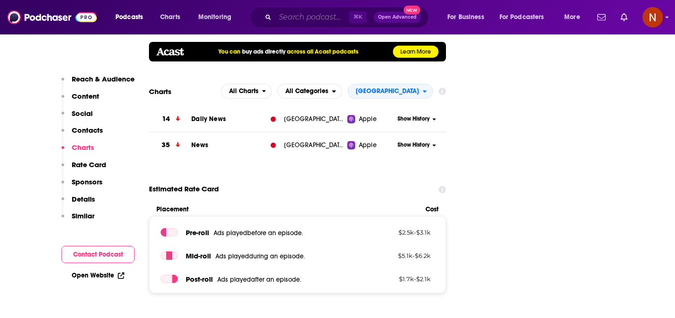
click at [307, 19] on input "Search podcasts, credits, & more..." at bounding box center [312, 17] width 74 height 15
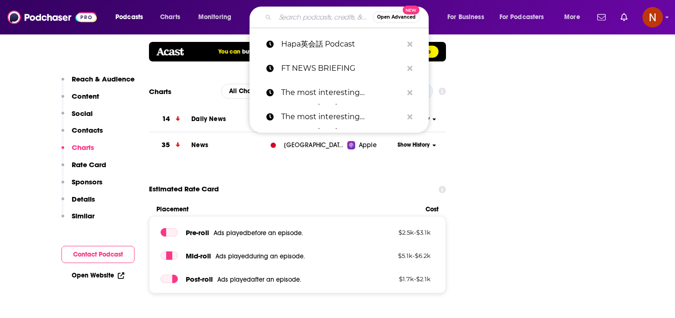
paste input "Ted Talks daily"
type input "Ted Talks daily"
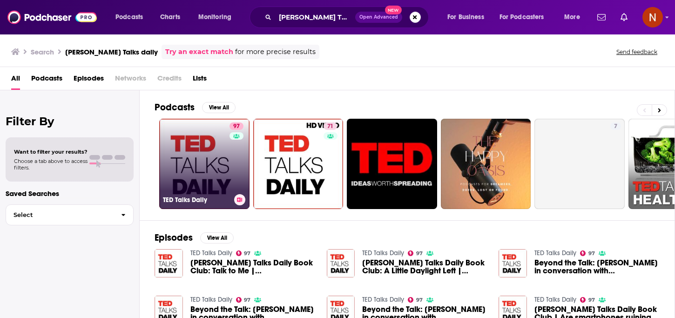
click at [191, 201] on h3 "TED Talks Daily" at bounding box center [196, 200] width 67 height 8
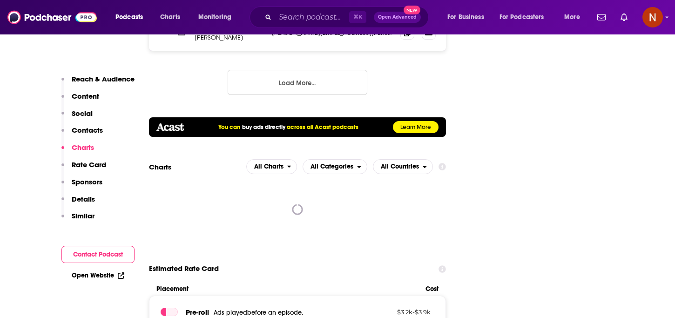
scroll to position [1191, 0]
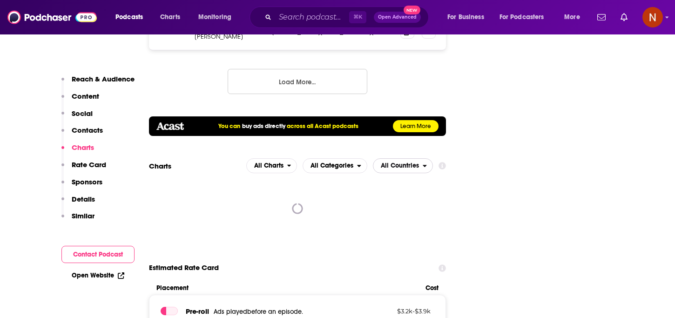
click at [410, 158] on span "All Countries" at bounding box center [397, 166] width 49 height 16
click at [402, 162] on span "All Countries" at bounding box center [400, 165] width 38 height 7
click at [348, 158] on span "All Categories" at bounding box center [330, 166] width 54 height 16
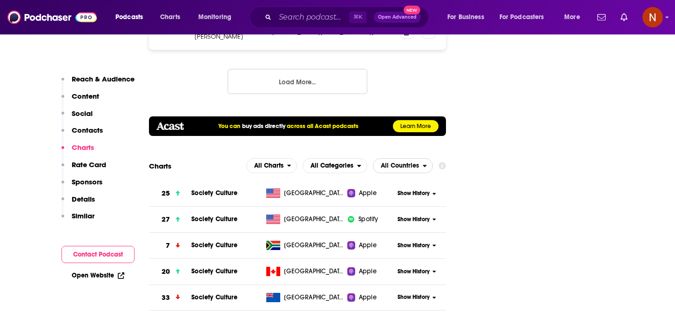
click at [414, 158] on span "All Countries" at bounding box center [397, 166] width 49 height 16
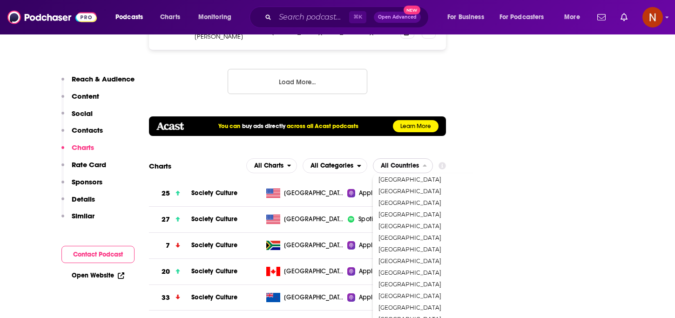
scroll to position [696, 0]
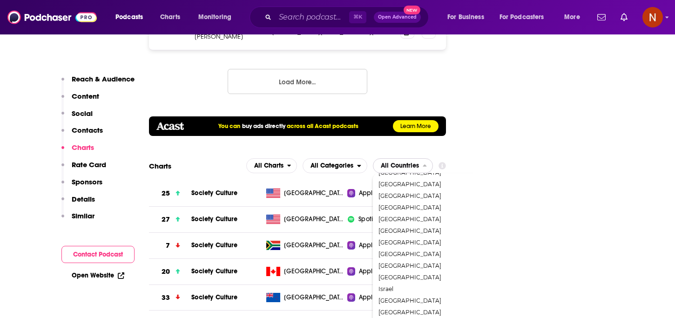
click at [391, 317] on span "[GEOGRAPHIC_DATA]" at bounding box center [442, 324] width 128 height 6
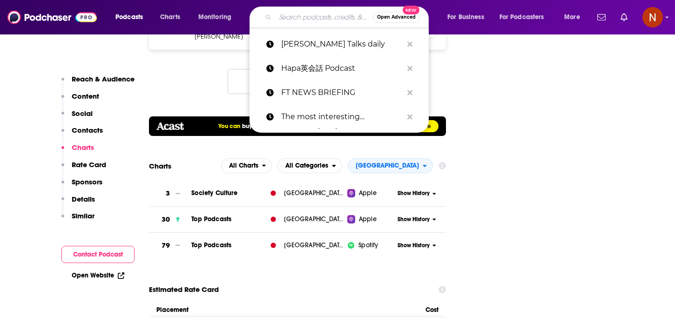
click at [313, 20] on input "Search podcasts, credits, & more..." at bounding box center [324, 17] width 98 height 15
paste input "t"
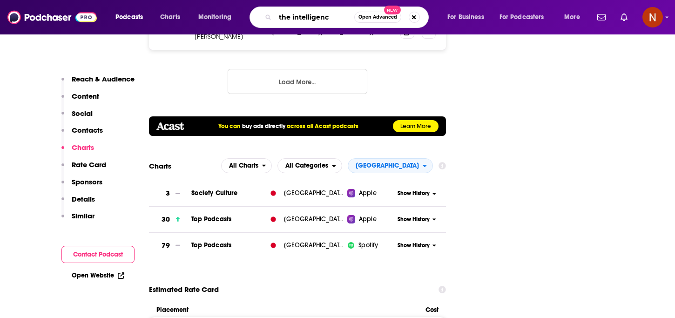
type input "the intelligence"
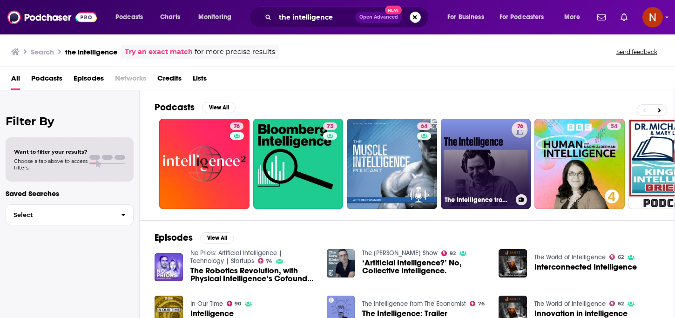
click at [457, 200] on h3 "The Intelligence from The Economist" at bounding box center [477, 200] width 67 height 8
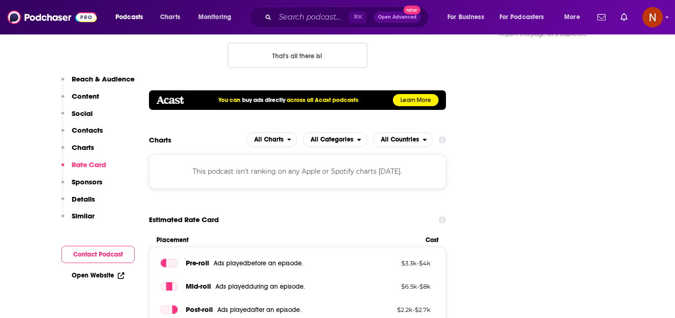
scroll to position [1103, 0]
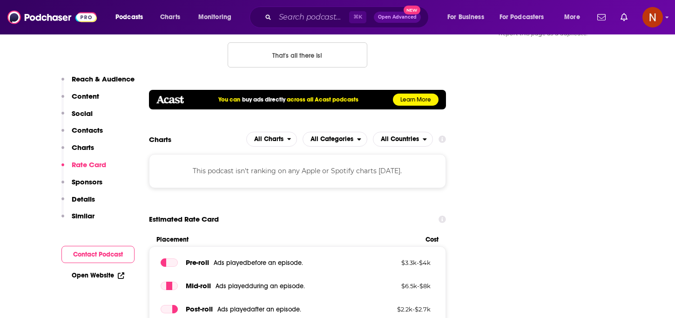
click at [259, 154] on div "This podcast isn't ranking on any Apple or Spotify charts today." at bounding box center [297, 170] width 297 height 33
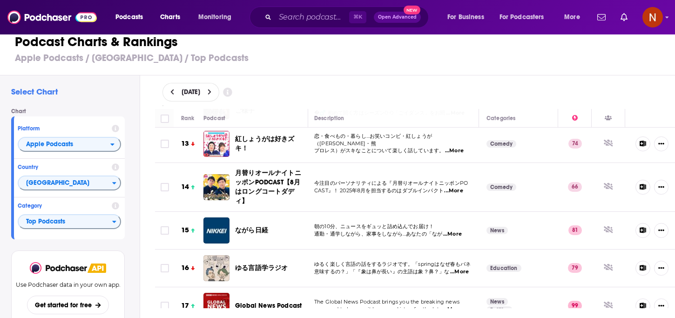
scroll to position [466, 1]
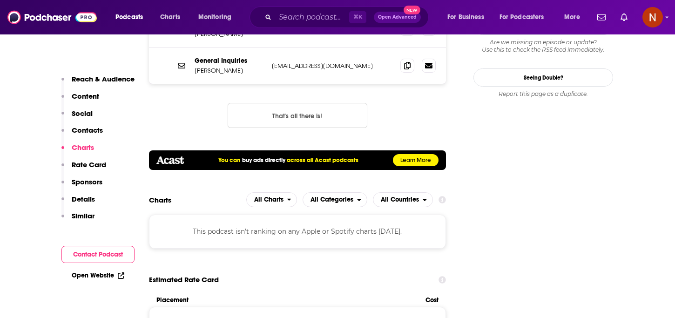
scroll to position [1043, 0]
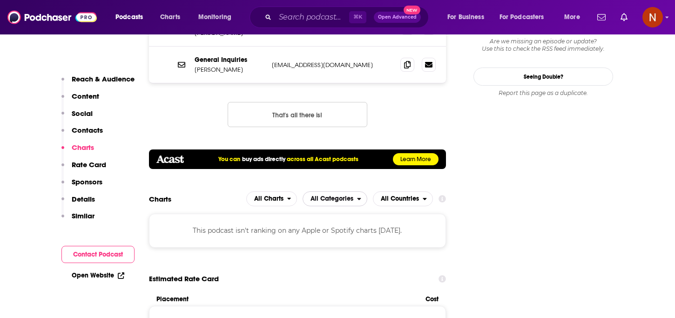
click at [339, 195] on span "All Categories" at bounding box center [331, 198] width 43 height 7
click at [393, 195] on span "All Countries" at bounding box center [400, 198] width 38 height 7
click at [376, 210] on div "All Countries" at bounding box center [402, 215] width 53 height 11
click at [277, 191] on span "All Charts" at bounding box center [267, 199] width 40 height 16
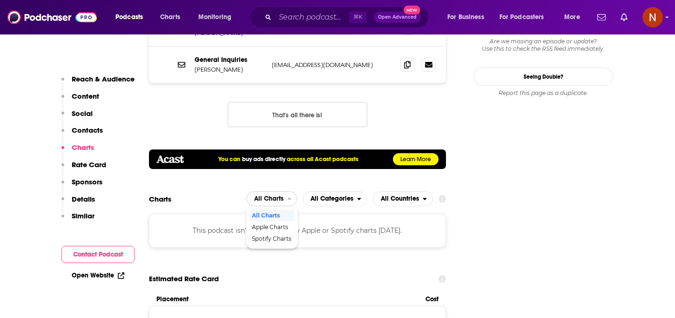
click at [277, 195] on span "All Charts" at bounding box center [268, 198] width 29 height 7
click at [230, 214] on div "This podcast isn't ranking on any Apple or Spotify charts [DATE]." at bounding box center [297, 230] width 297 height 33
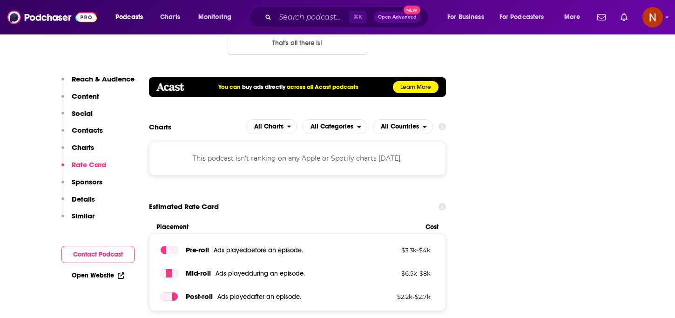
scroll to position [1116, 0]
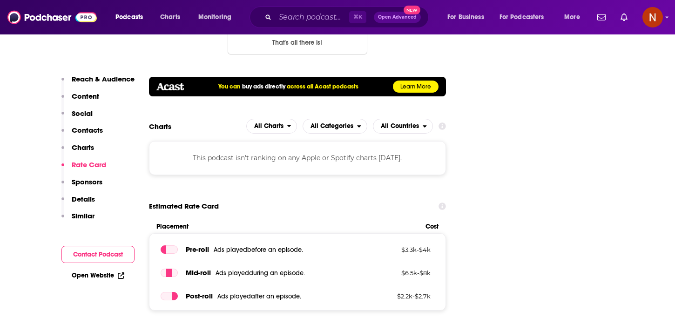
click at [277, 141] on div "This podcast isn't ranking on any Apple or Spotify charts [DATE]." at bounding box center [297, 157] width 297 height 33
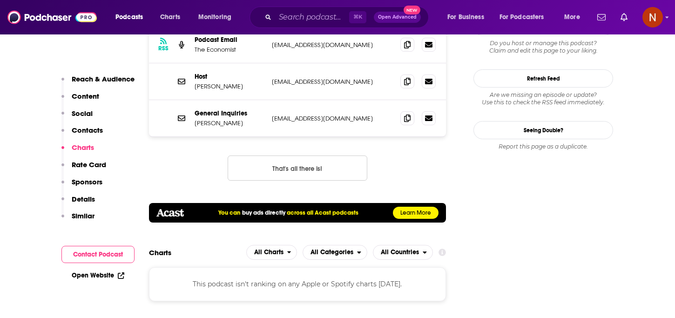
scroll to position [991, 0]
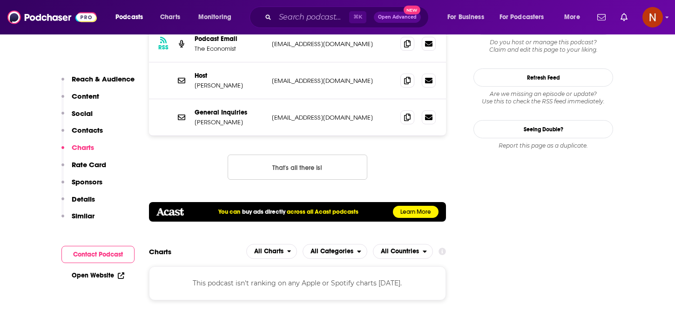
click at [331, 202] on div "You can buy ads directly across all Acast podcasts Learn More" at bounding box center [297, 212] width 297 height 20
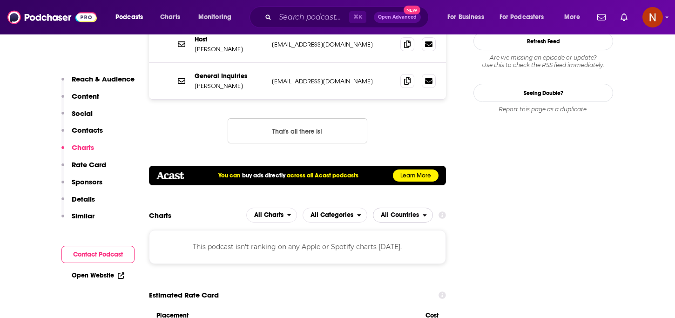
click at [393, 212] on span "All Countries" at bounding box center [400, 215] width 38 height 7
click at [348, 212] on span "All Categories" at bounding box center [331, 215] width 43 height 7
drag, startPoint x: 276, startPoint y: 185, endPoint x: 283, endPoint y: 187, distance: 8.0
click at [276, 212] on span "All Charts" at bounding box center [268, 215] width 29 height 7
click at [282, 238] on div "Apple Charts" at bounding box center [272, 243] width 44 height 11
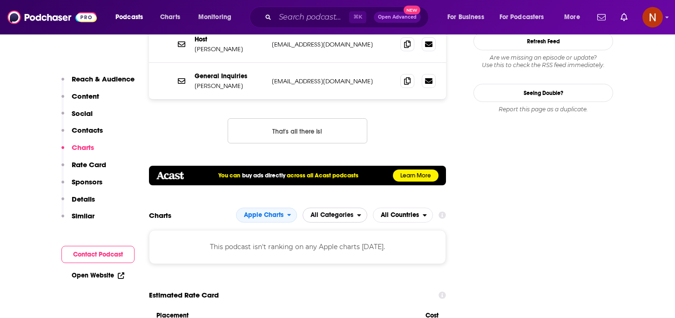
click at [315, 212] on span "All Categories" at bounding box center [331, 215] width 43 height 7
click at [341, 229] on span "All Categories" at bounding box center [334, 232] width 53 height 6
click at [283, 212] on span "Apple Charts" at bounding box center [264, 215] width 40 height 7
click at [283, 241] on span "Apple Charts" at bounding box center [265, 244] width 49 height 6
click at [281, 207] on span "Apple Charts" at bounding box center [261, 215] width 51 height 16
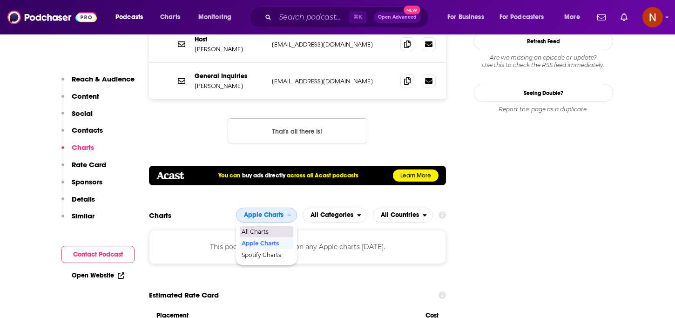
click at [277, 229] on span "All Charts" at bounding box center [265, 232] width 49 height 6
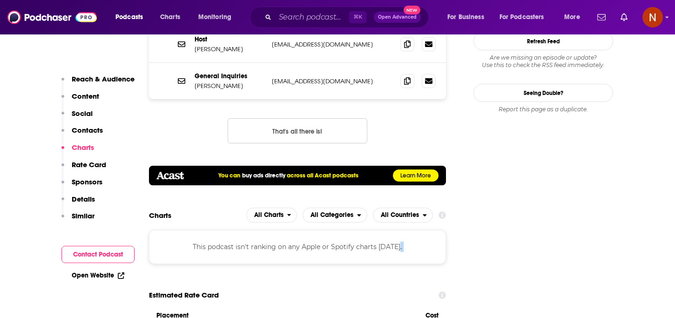
drag, startPoint x: 323, startPoint y: 232, endPoint x: 364, endPoint y: 207, distance: 48.0
click at [430, 207] on h2 "All Countries" at bounding box center [403, 214] width 60 height 15
click at [442, 212] on icon at bounding box center [441, 215] width 7 height 7
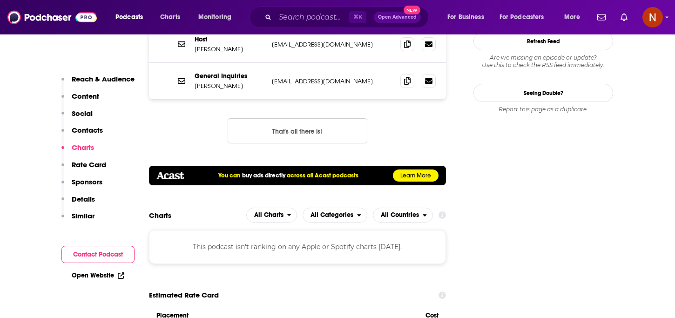
click at [304, 230] on div "This podcast isn't ranking on any Apple or Spotify charts today." at bounding box center [297, 246] width 297 height 33
click at [303, 230] on div "This podcast isn't ranking on any Apple or Spotify charts today." at bounding box center [297, 246] width 297 height 33
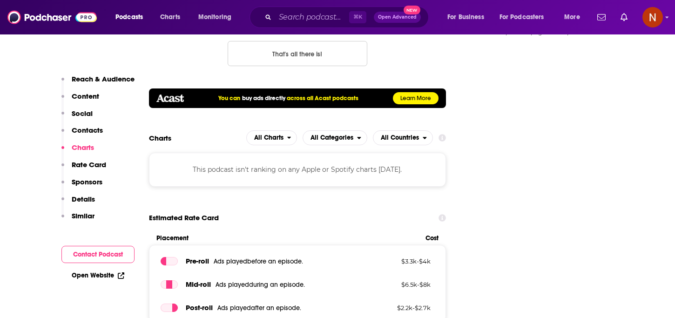
scroll to position [1104, 0]
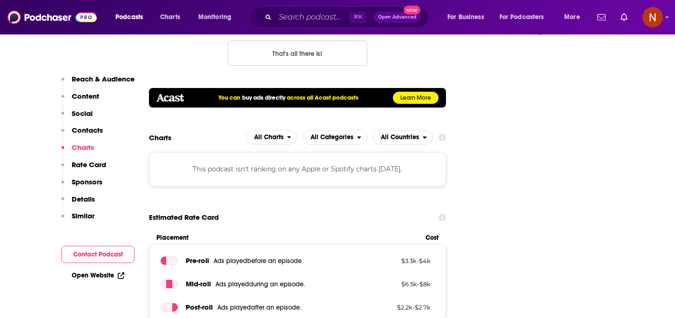
click at [441, 134] on icon at bounding box center [441, 137] width 7 height 7
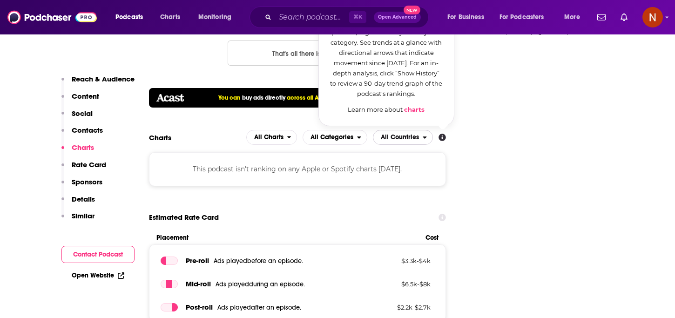
click at [404, 134] on span "All Countries" at bounding box center [400, 137] width 38 height 7
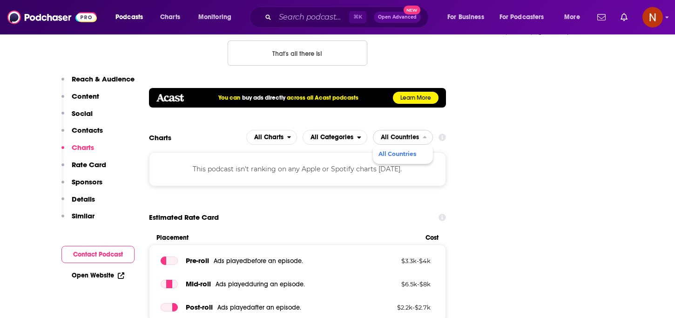
click at [399, 129] on span "All Countries" at bounding box center [397, 137] width 49 height 16
click at [355, 129] on span "All Categories" at bounding box center [330, 137] width 54 height 16
click at [285, 129] on span "All Charts" at bounding box center [267, 137] width 40 height 16
click at [323, 134] on span "All Categories" at bounding box center [331, 137] width 43 height 7
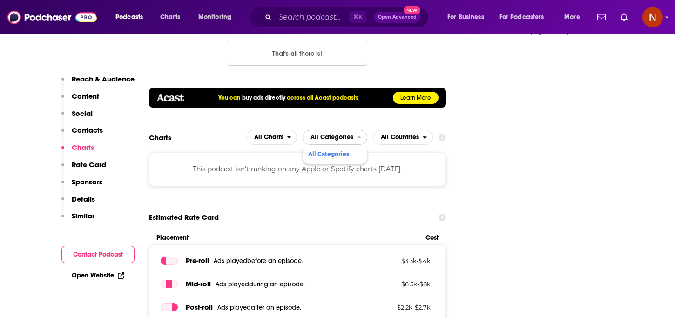
click at [343, 151] on span "All Categories" at bounding box center [334, 154] width 53 height 6
click at [408, 134] on span "All Countries" at bounding box center [400, 137] width 38 height 7
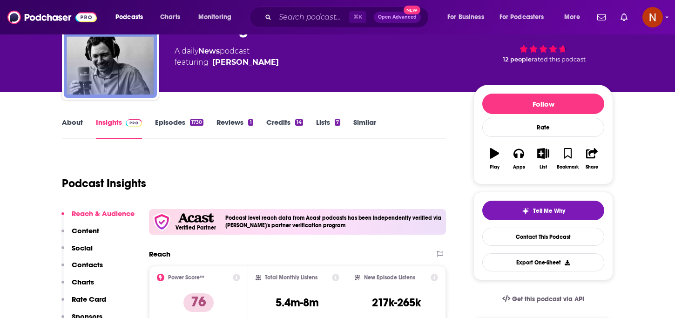
scroll to position [0, 0]
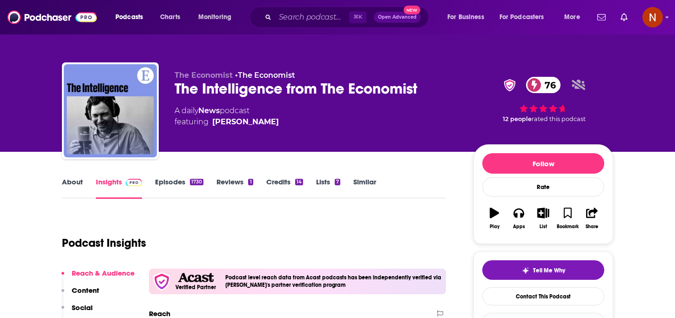
click at [175, 176] on div "About Insights Episodes 1730 Reviews 1 Credits 14 Lists 7 Similar" at bounding box center [254, 187] width 384 height 23
click at [329, 177] on link "Lists 7" at bounding box center [328, 187] width 24 height 21
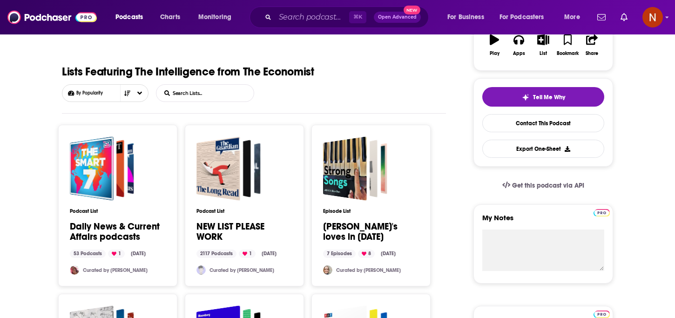
scroll to position [179, 0]
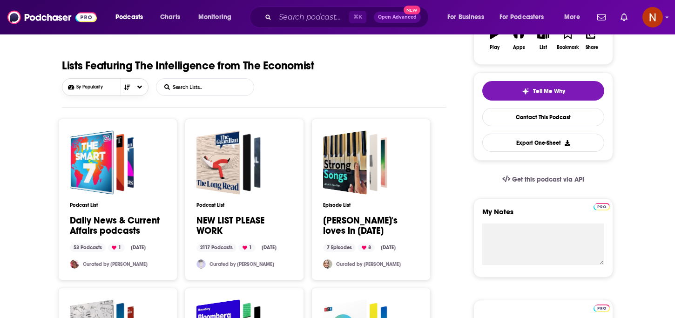
click at [141, 87] on button "By Popularity" at bounding box center [105, 87] width 87 height 18
click at [23, 29] on div "Podcasts Charts Monitoring ⌘ K Open Advanced New For Business For Podcasters Mo…" at bounding box center [337, 17] width 675 height 34
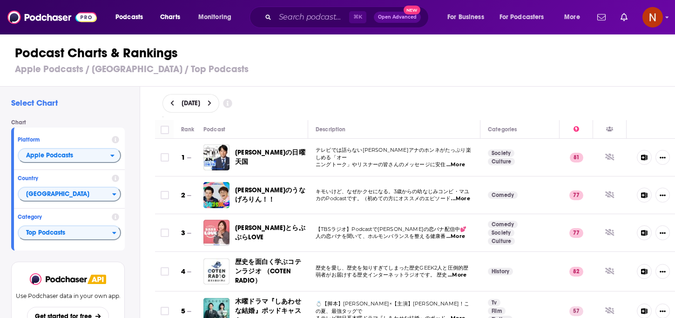
scroll to position [466, 1]
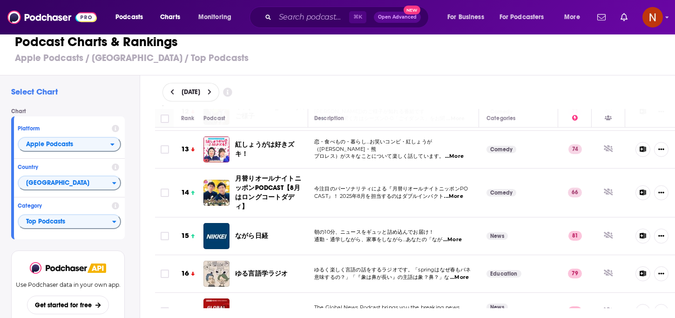
click at [35, 233] on div "Category Top Podcasts" at bounding box center [69, 216] width 111 height 38
click at [37, 226] on span "Top Podcasts" at bounding box center [66, 222] width 94 height 16
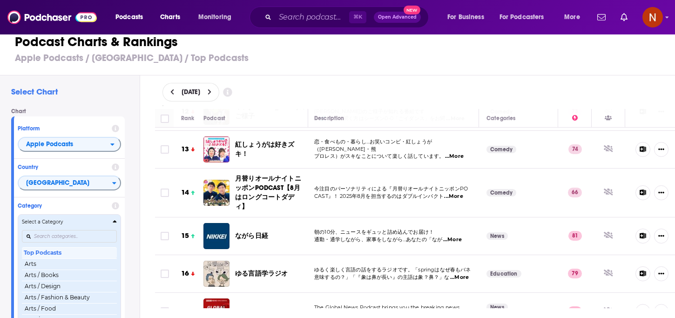
scroll to position [0, 0]
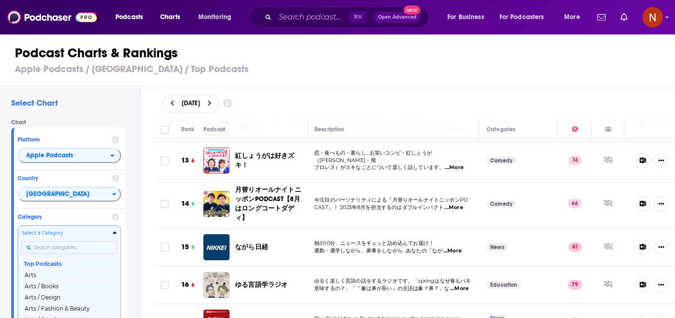
click at [58, 248] on div "Categories" at bounding box center [69, 247] width 95 height 21
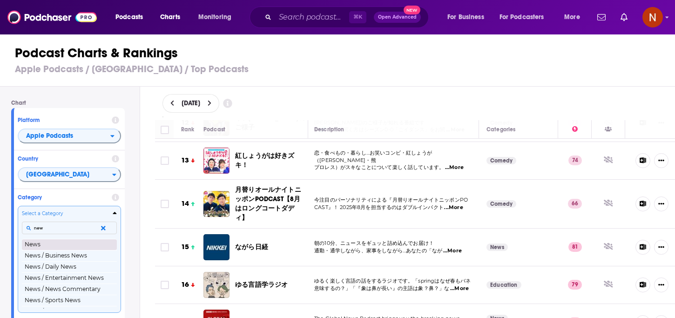
type input "new"
click at [60, 245] on button "News" at bounding box center [69, 244] width 95 height 11
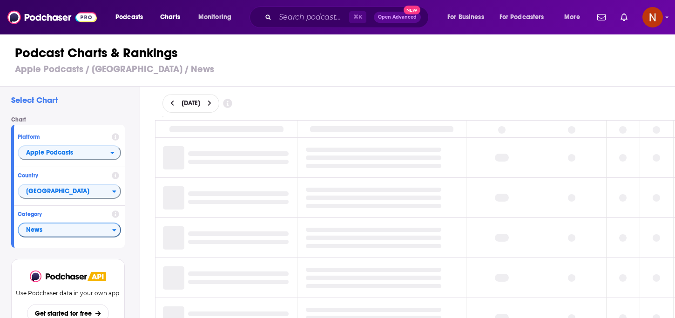
scroll to position [5, 0]
click at [173, 104] on icon at bounding box center [172, 103] width 4 height 7
click at [174, 105] on button at bounding box center [172, 104] width 10 height 8
click at [173, 105] on icon at bounding box center [171, 103] width 3 height 6
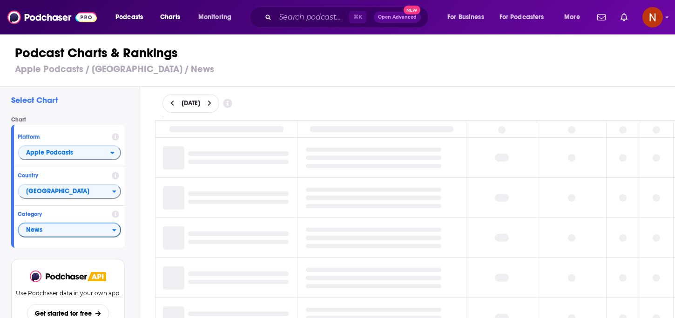
click at [173, 105] on icon at bounding box center [171, 103] width 3 height 6
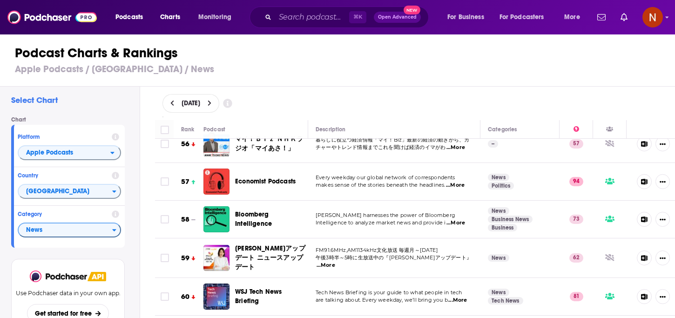
scroll to position [1385, 0]
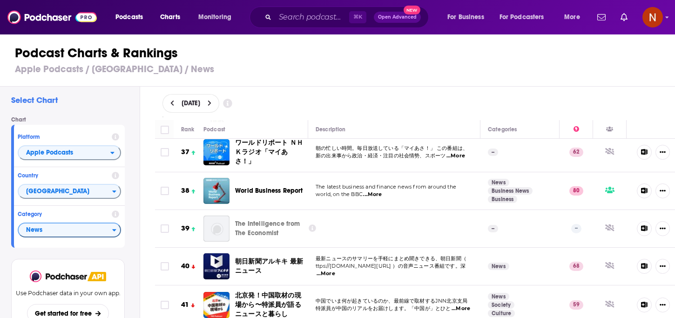
click at [312, 224] on icon at bounding box center [311, 227] width 7 height 7
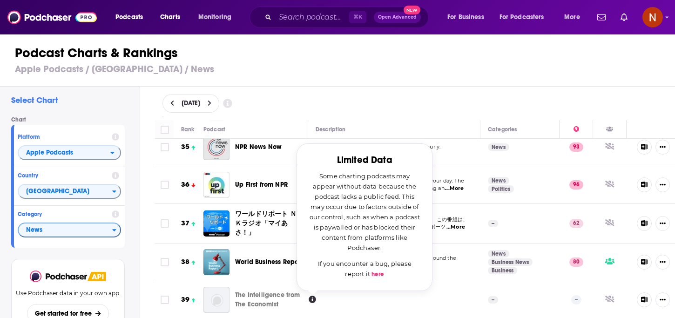
scroll to position [1315, 0]
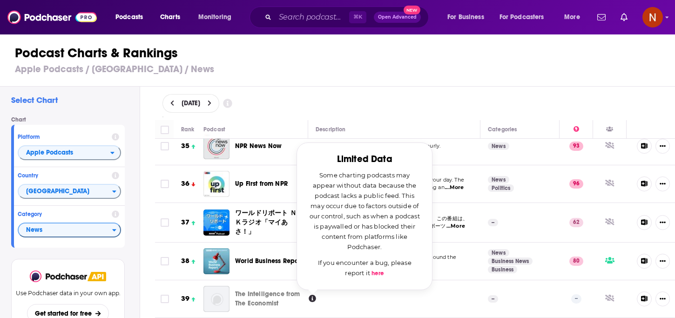
click at [442, 100] on div "[DATE]" at bounding box center [414, 103] width 505 height 19
